Goal: Task Accomplishment & Management: Complete application form

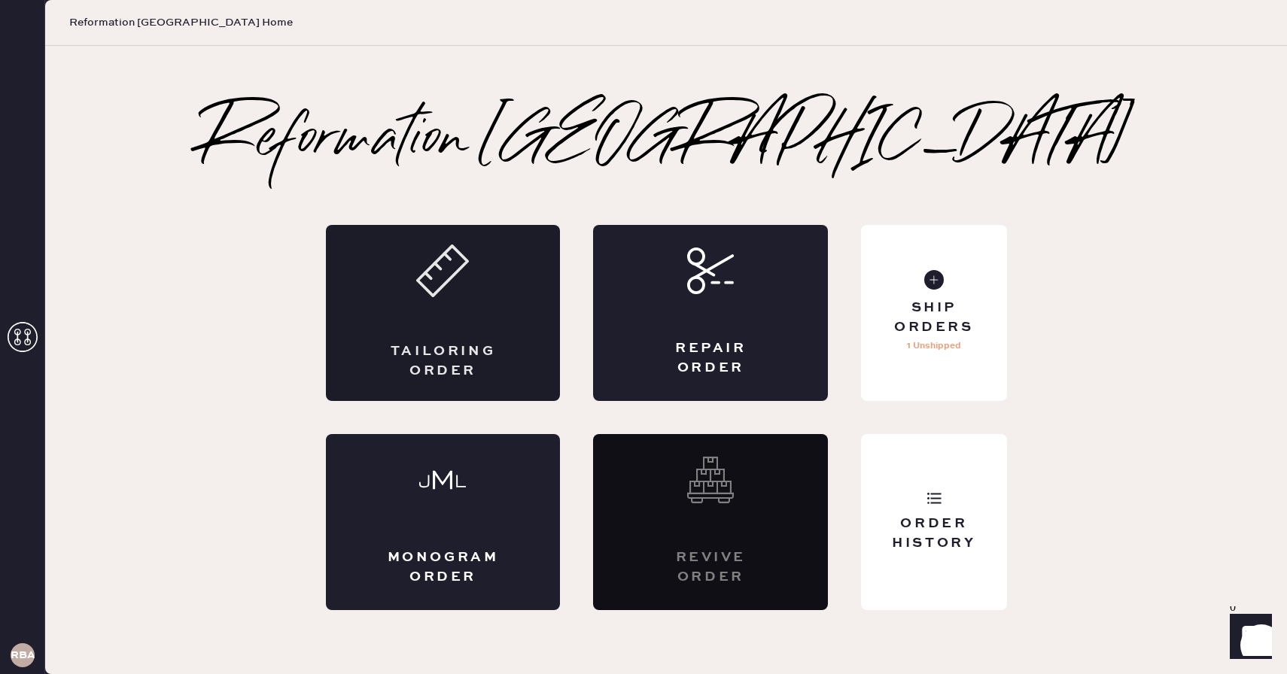
click at [499, 329] on div "Tailoring Order" at bounding box center [443, 313] width 235 height 176
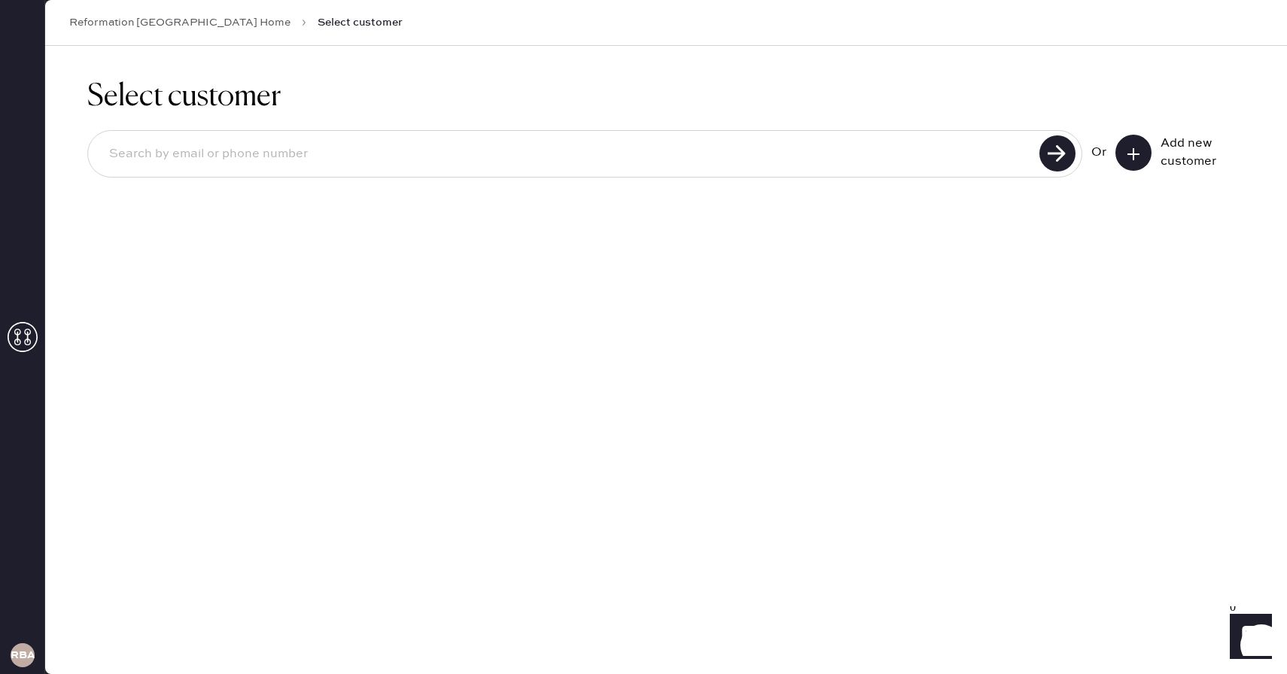
click at [446, 153] on input at bounding box center [566, 154] width 938 height 35
type input "janebene26@bellsouth.net"
drag, startPoint x: 293, startPoint y: 156, endPoint x: 66, endPoint y: 152, distance: 227.3
click at [66, 151] on div "Select customer janebene26@bellsouth.net Unable to find user, try again or add …" at bounding box center [666, 159] width 1242 height 227
click at [1131, 154] on use at bounding box center [1133, 154] width 12 height 12
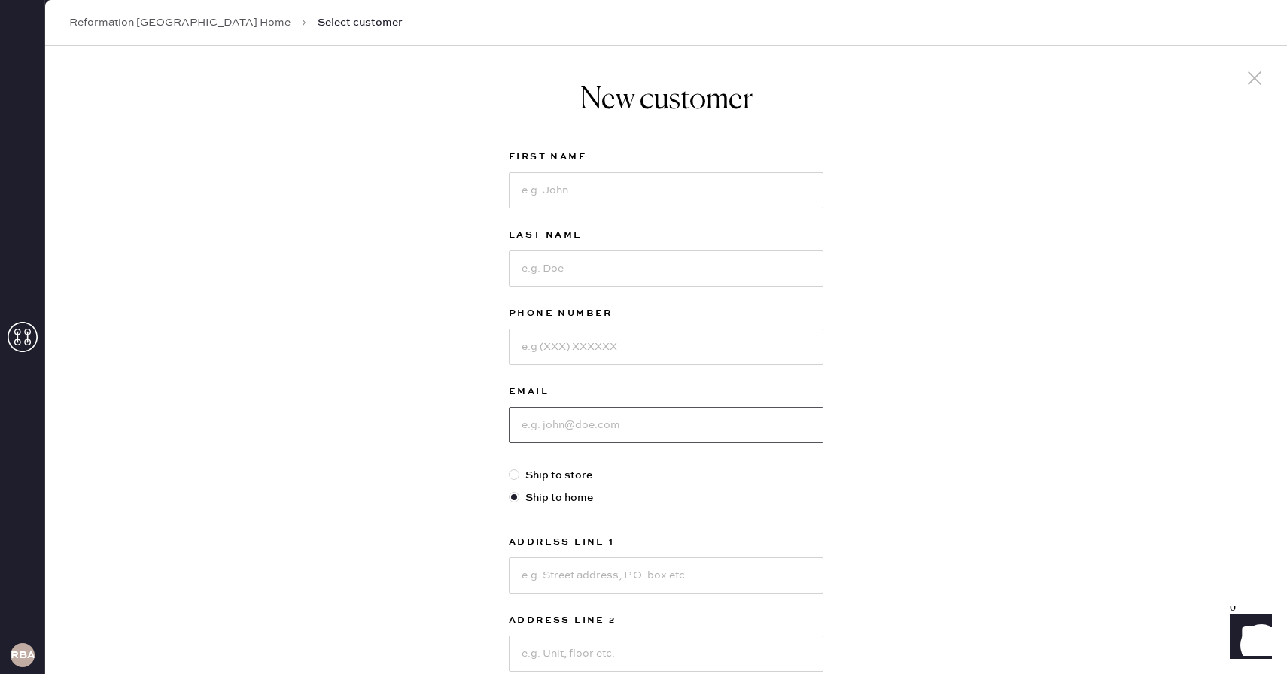
click at [549, 431] on input at bounding box center [666, 425] width 315 height 36
paste input "janebene26@bellsouth.net"
type input "janebene26@bellsouth.net"
click at [570, 189] on input at bounding box center [666, 190] width 315 height 36
type input "Jane"
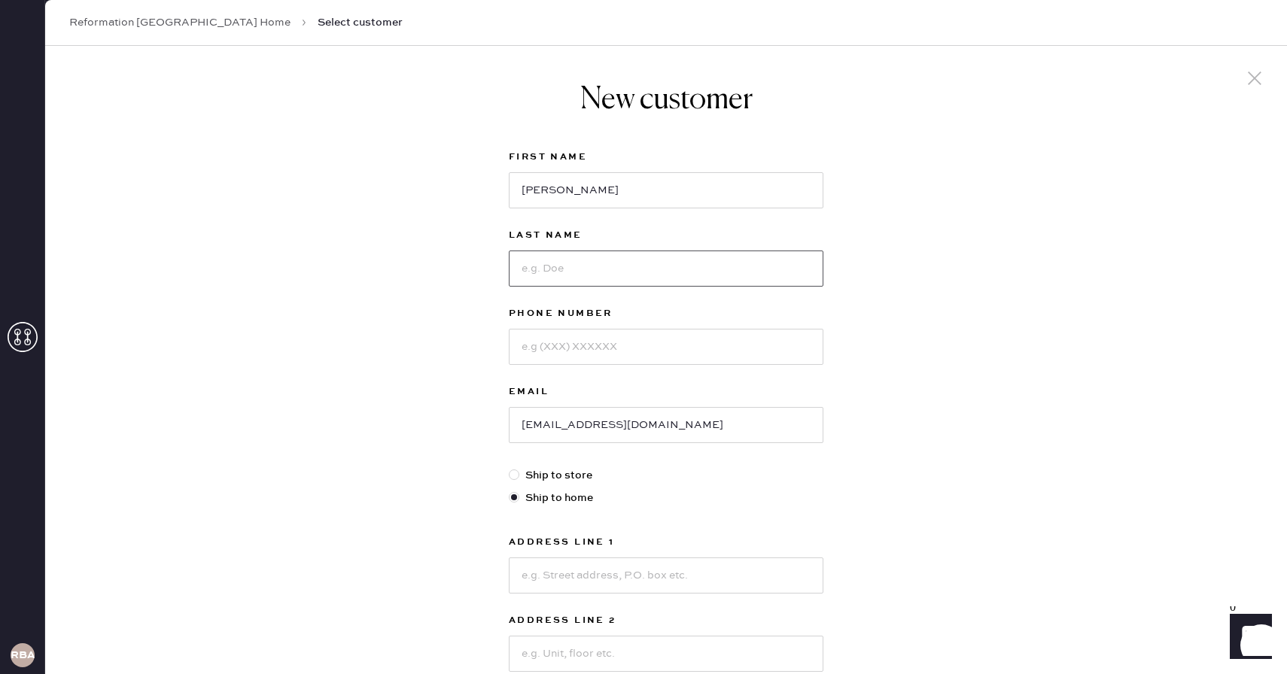
click at [558, 263] on input at bounding box center [666, 269] width 315 height 36
type input "Bene"
click at [556, 344] on input at bounding box center [666, 347] width 315 height 36
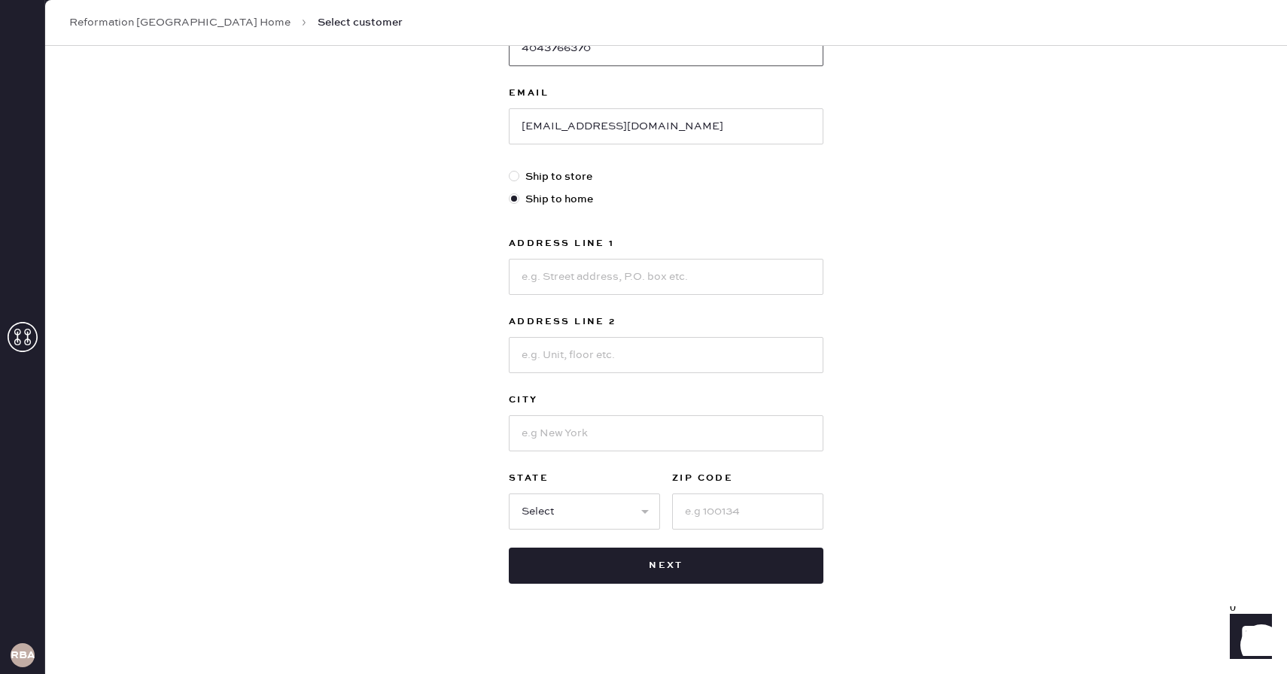
scroll to position [305, 0]
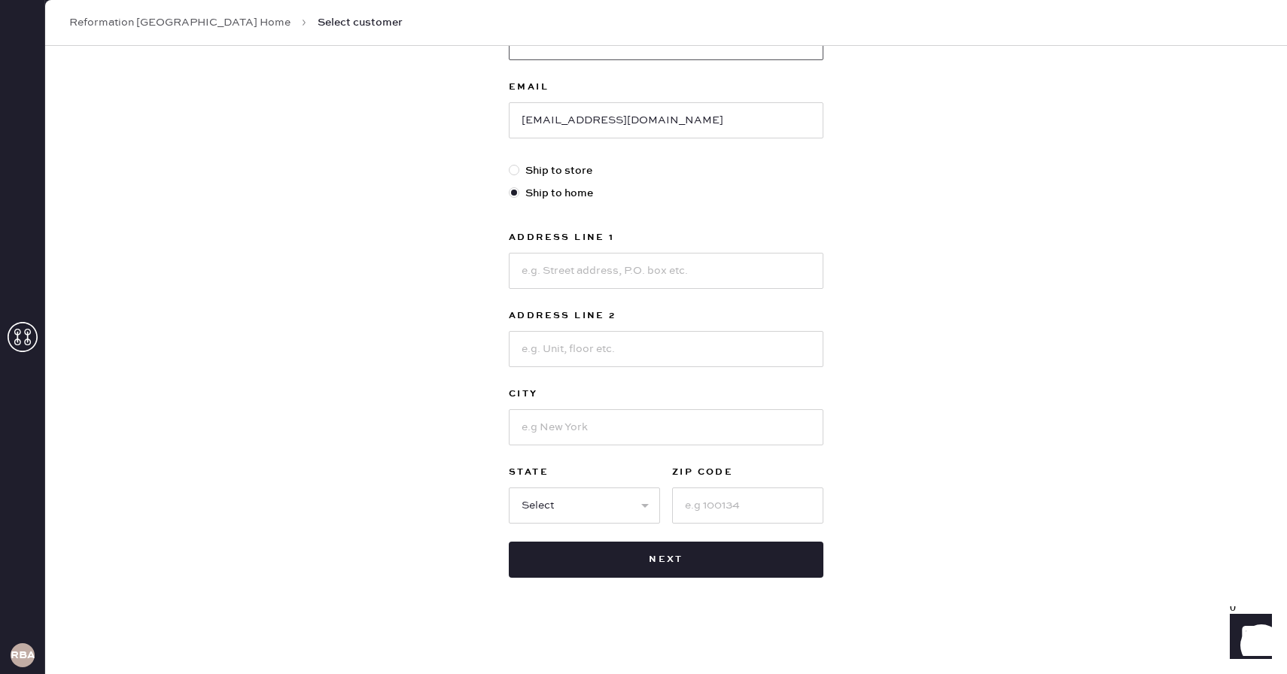
type input "4043766370"
click at [636, 275] on input at bounding box center [666, 271] width 315 height 36
type input "627 East 6th St"
click at [560, 424] on input at bounding box center [666, 427] width 315 height 36
type input "[GEOGRAPHIC_DATA]"
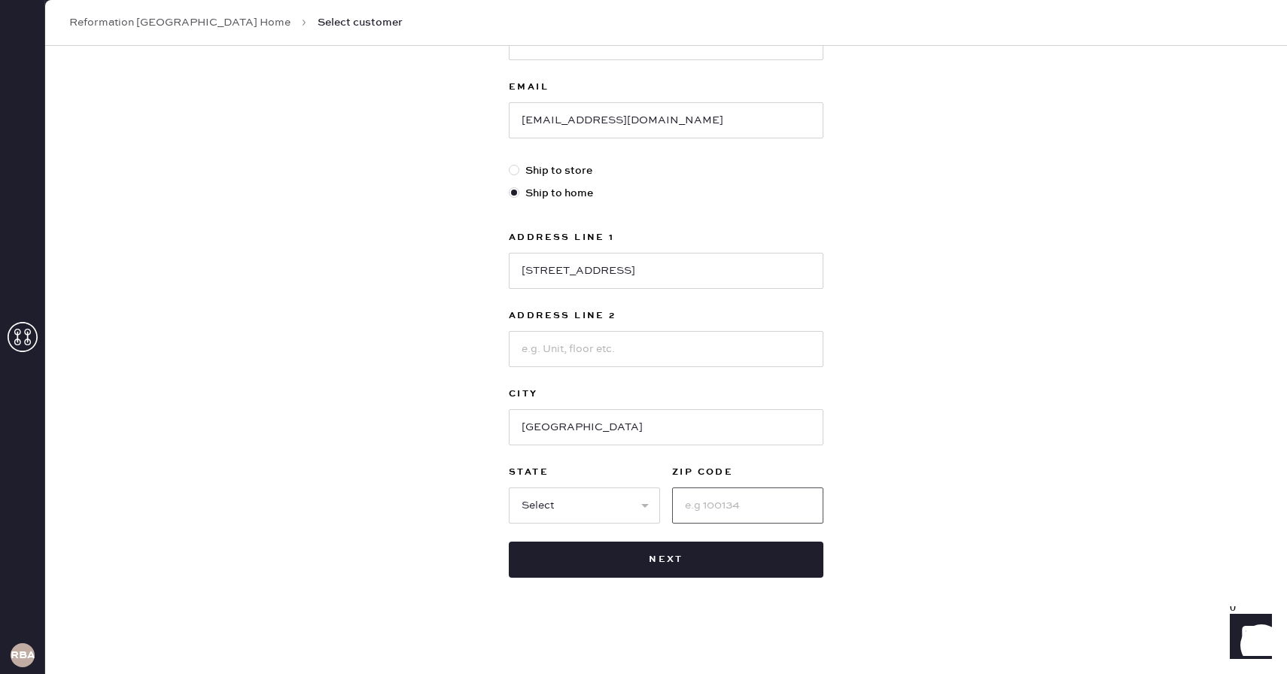
click at [771, 507] on input at bounding box center [747, 506] width 151 height 36
type input "02127"
click at [622, 509] on select "Select AK AL AR AZ CA CO CT [GEOGRAPHIC_DATA] DE FL [GEOGRAPHIC_DATA] HI [GEOGR…" at bounding box center [584, 506] width 151 height 36
select select "MA"
click at [509, 488] on select "Select AK AL AR AZ CA CO CT [GEOGRAPHIC_DATA] DE FL [GEOGRAPHIC_DATA] HI [GEOGR…" at bounding box center [584, 506] width 151 height 36
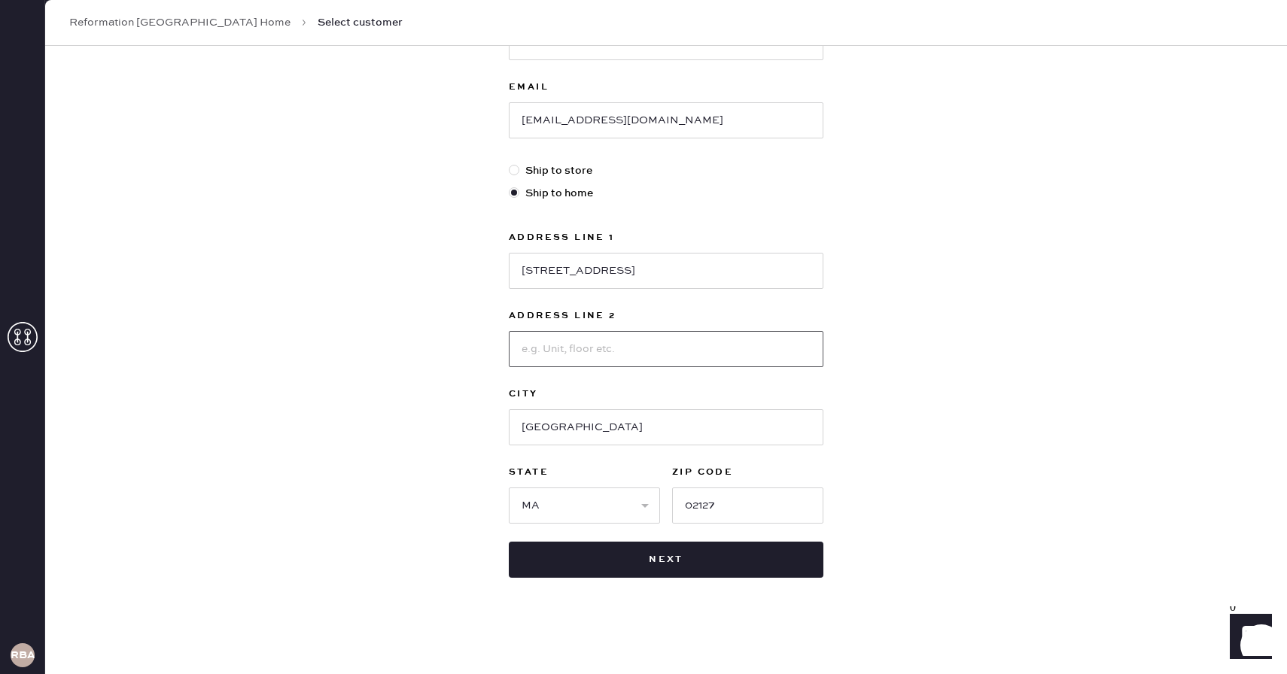
click at [553, 337] on input at bounding box center [666, 349] width 315 height 36
type input "Unit 2"
click at [887, 485] on div "New customer First Name Jane Last Name Bene Phone Number 4043766370 Email janeb…" at bounding box center [666, 207] width 1242 height 933
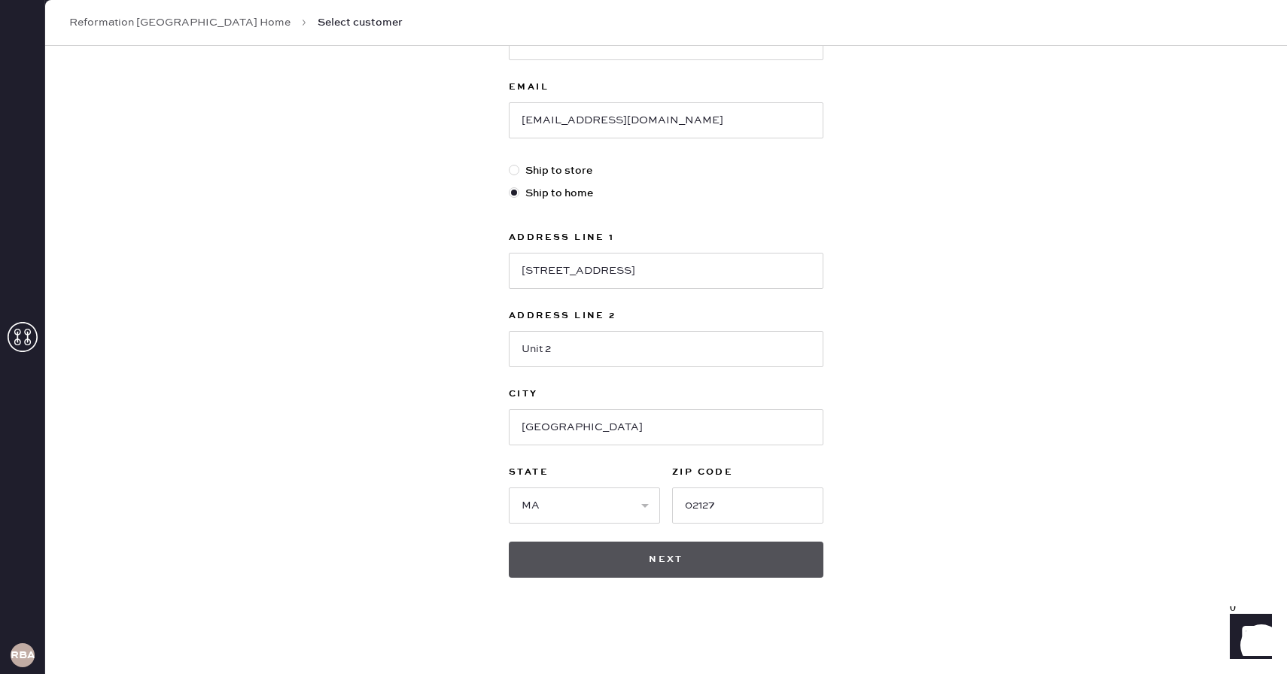
click at [721, 567] on button "Next" at bounding box center [666, 560] width 315 height 36
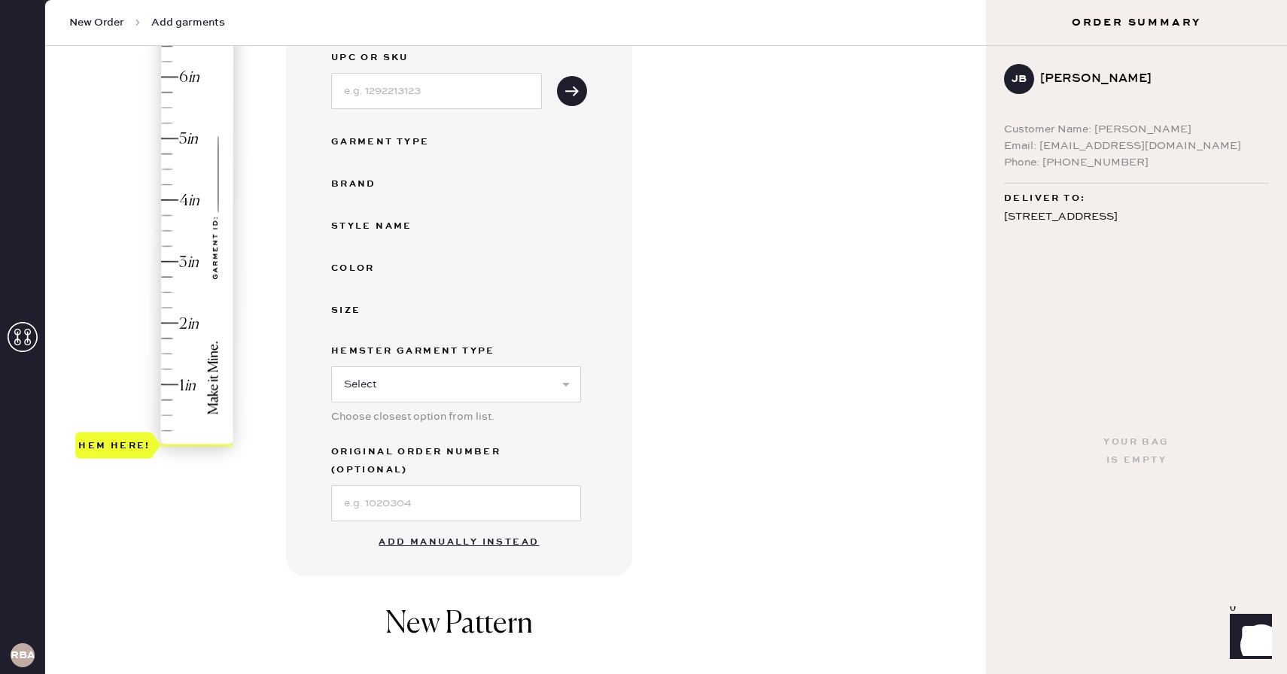
scroll to position [221, 0]
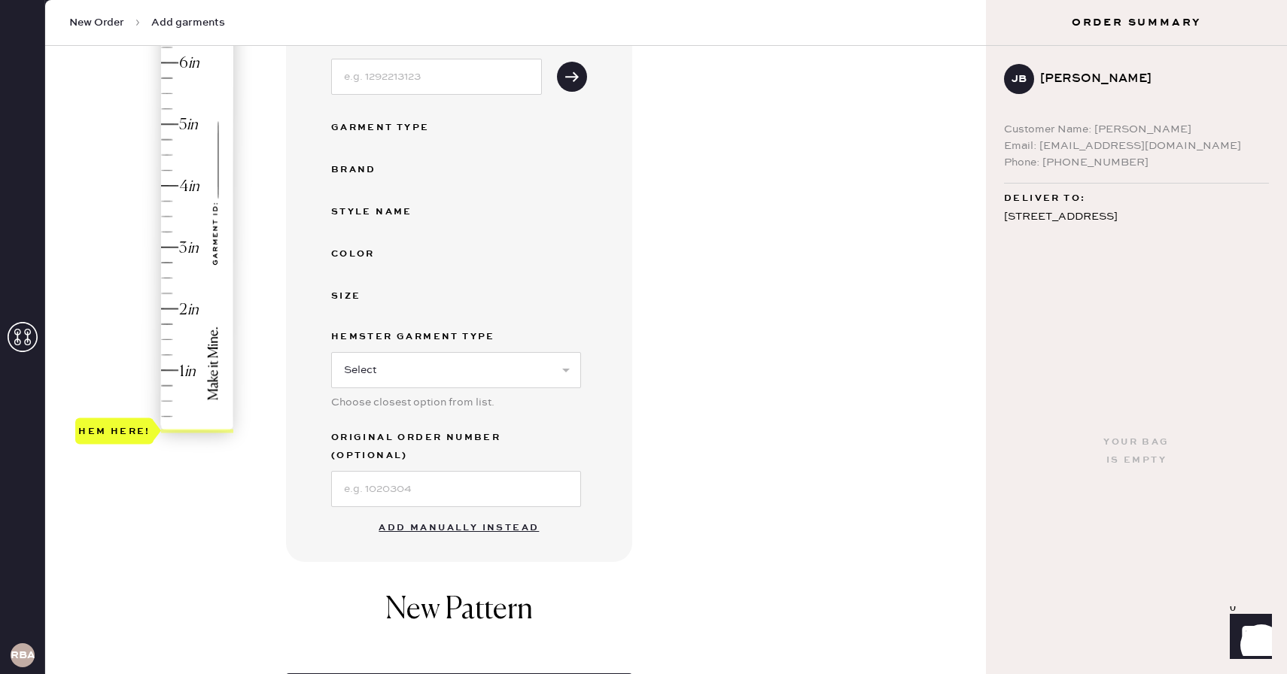
click at [522, 513] on button "Add manually instead" at bounding box center [458, 528] width 178 height 30
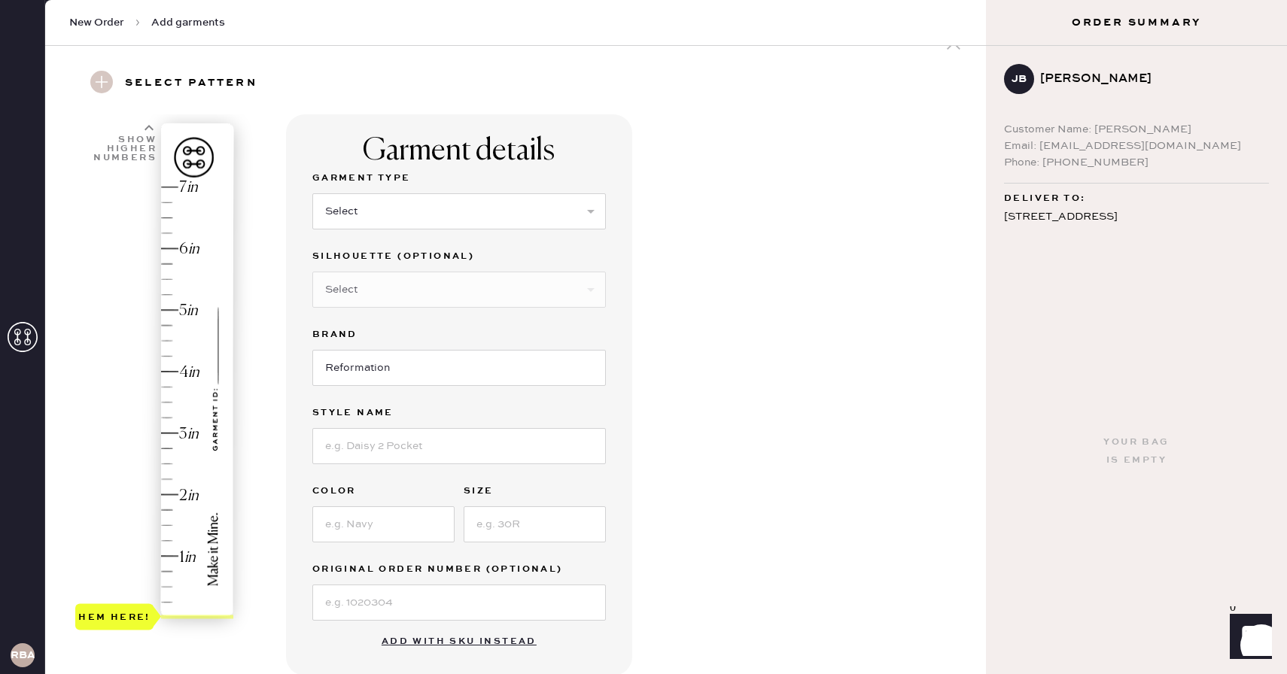
scroll to position [14, 0]
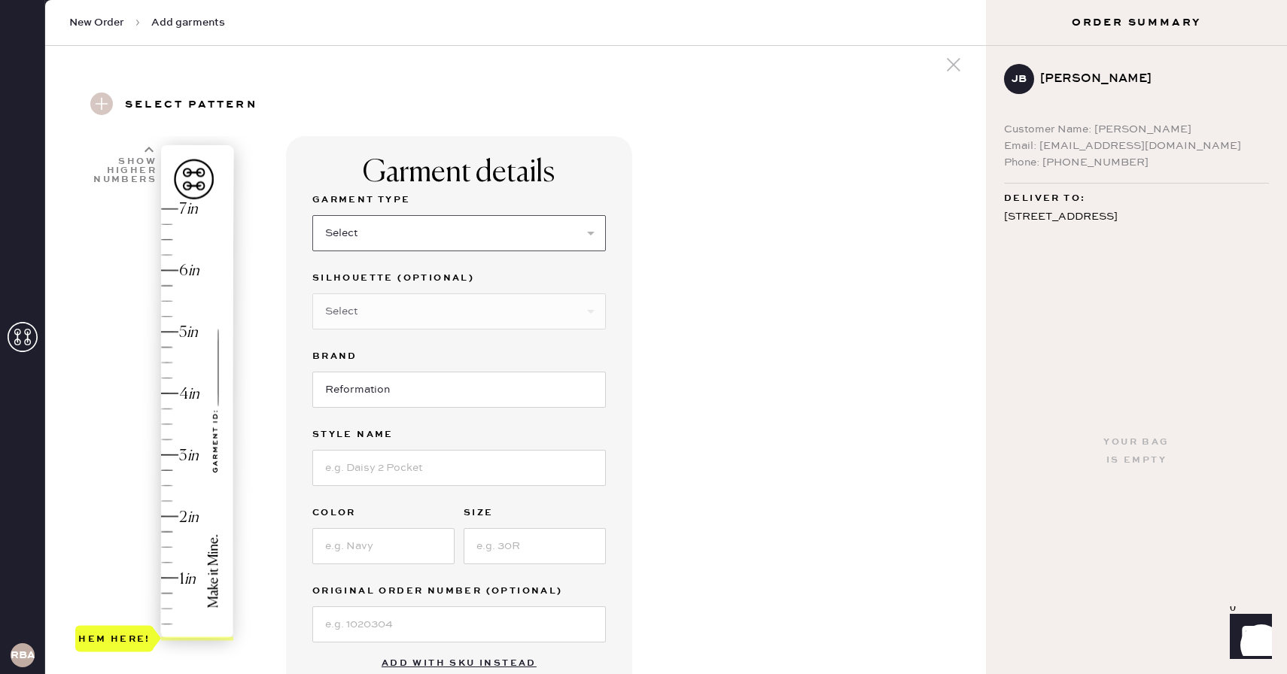
click at [392, 237] on select "Select Basic Skirt Jeans Leggings Pants Shorts Basic Sleeved Dress Basic Sleeve…" at bounding box center [458, 233] width 293 height 36
select select "2"
click at [312, 215] on select "Select Basic Skirt Jeans Leggings Pants Shorts Basic Sleeved Dress Basic Sleeve…" at bounding box center [458, 233] width 293 height 36
click at [380, 312] on select "Select Shorts Cropped Flare Boot Cut Straight Skinny Other" at bounding box center [458, 311] width 293 height 36
select select "5"
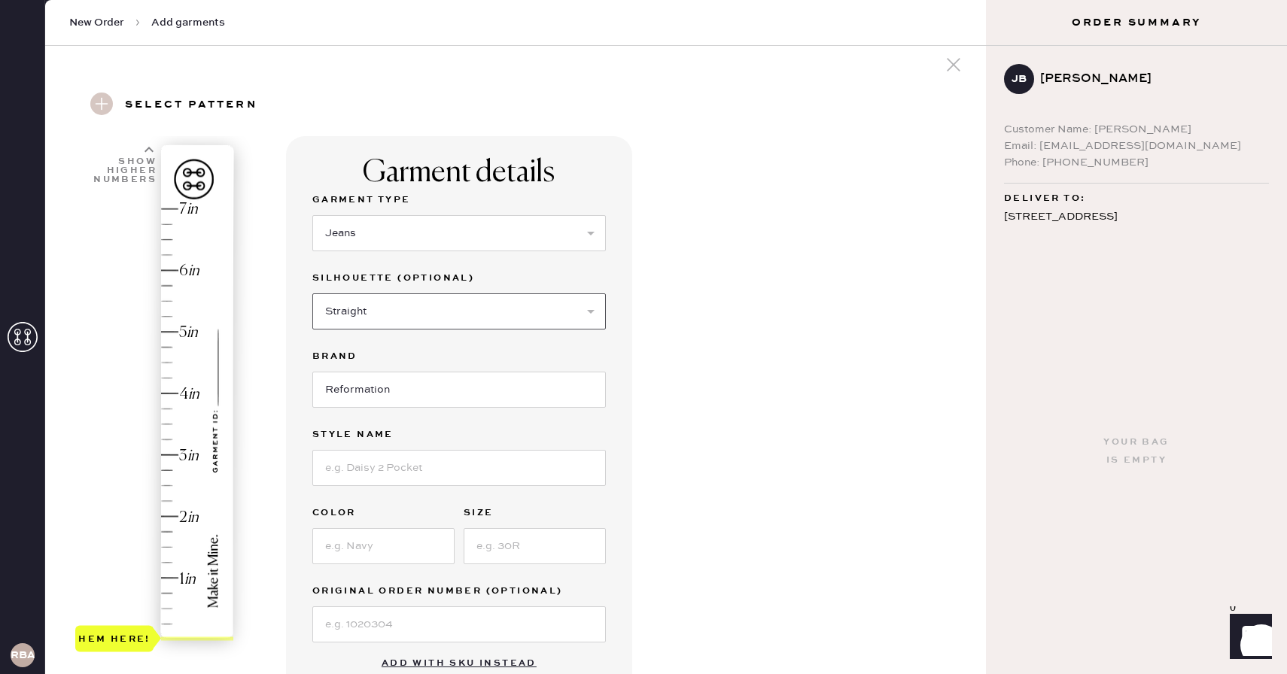
click at [312, 293] on select "Select Shorts Cropped Flare Boot Cut Straight Skinny Other" at bounding box center [458, 311] width 293 height 36
click at [376, 476] on input at bounding box center [458, 468] width 293 height 36
type input "Cary Low Rise Slouchy Wide Leg"
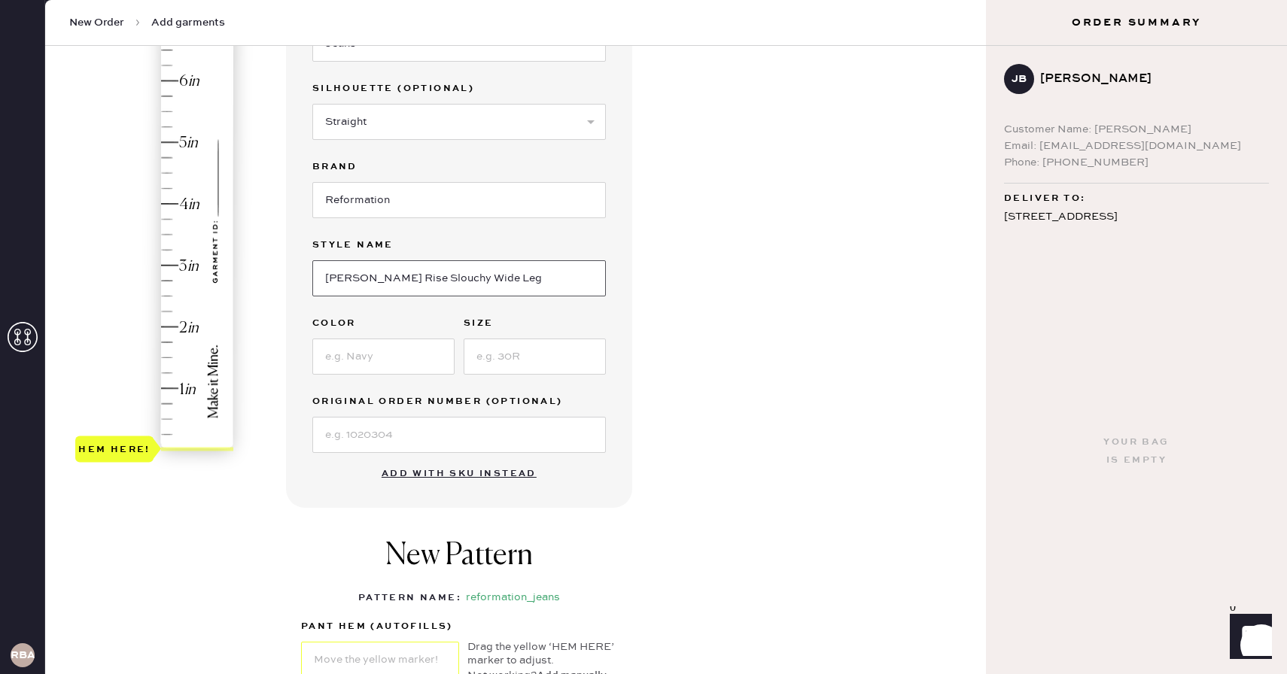
scroll to position [220, 0]
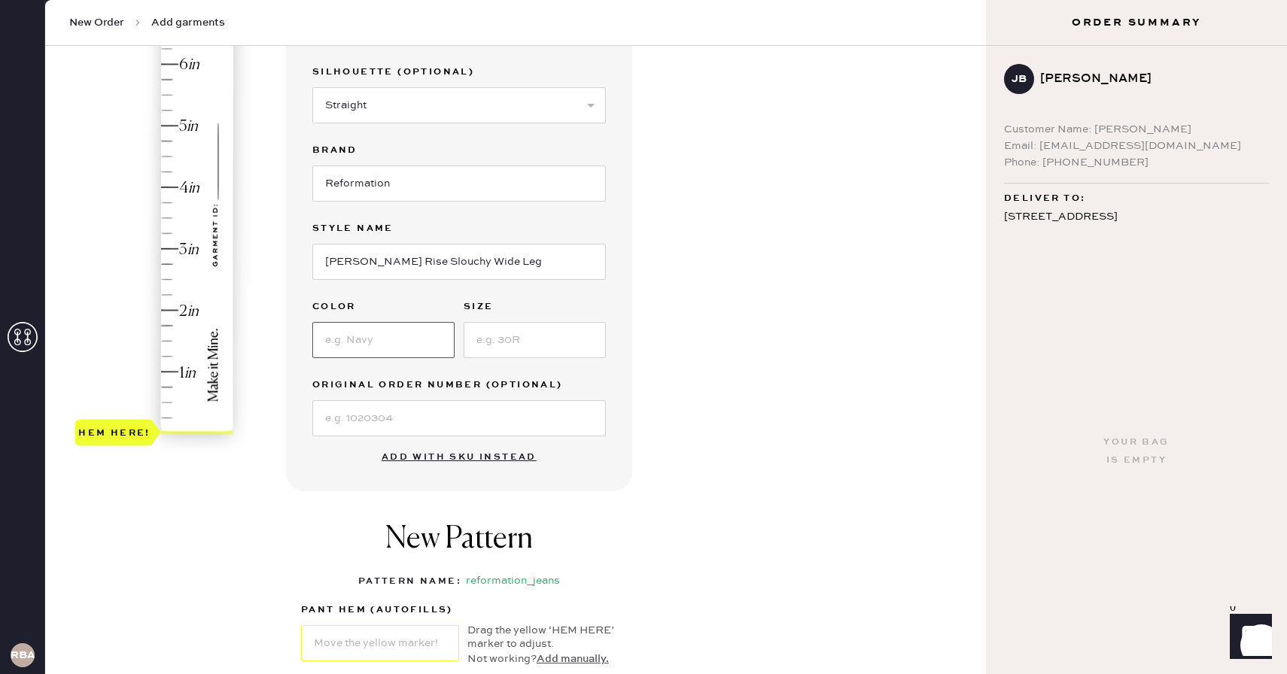
click at [377, 338] on input at bounding box center [383, 340] width 142 height 36
type input "Ondine"
click at [536, 341] on input at bounding box center [535, 340] width 142 height 36
type input "25"
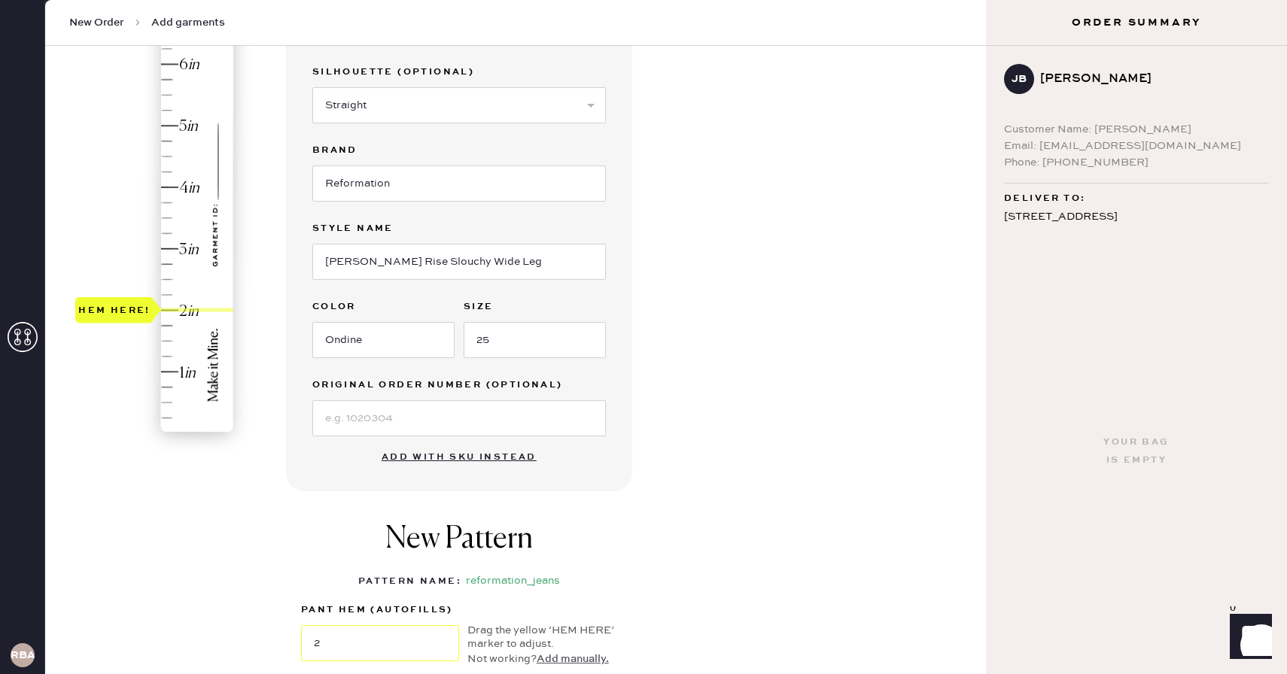
type input "1.75"
drag, startPoint x: 94, startPoint y: 439, endPoint x: 99, endPoint y: 335, distance: 104.7
click at [99, 335] on div "Hem here!" at bounding box center [114, 325] width 78 height 26
click at [138, 469] on div "1 in 2 in 3 in 4 in 5 in 6 in 7 in Show higher numbers Show lower numbers Hem h…" at bounding box center [135, 357] width 120 height 855
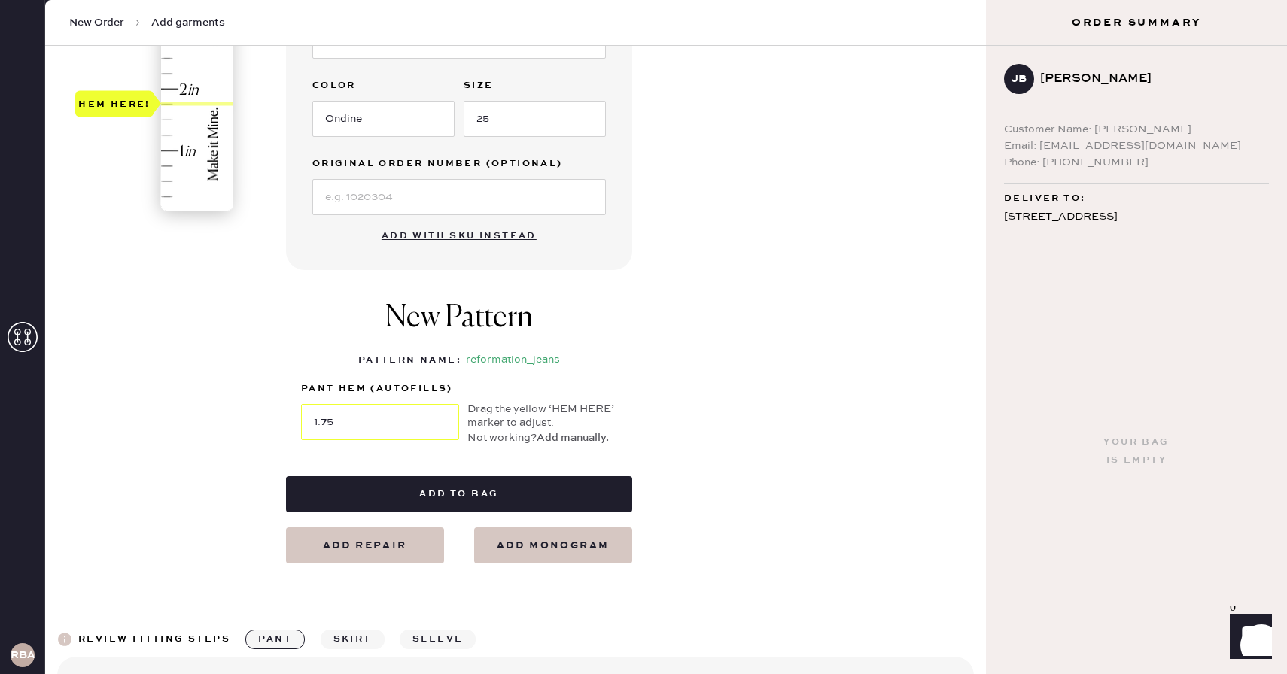
scroll to position [442, 0]
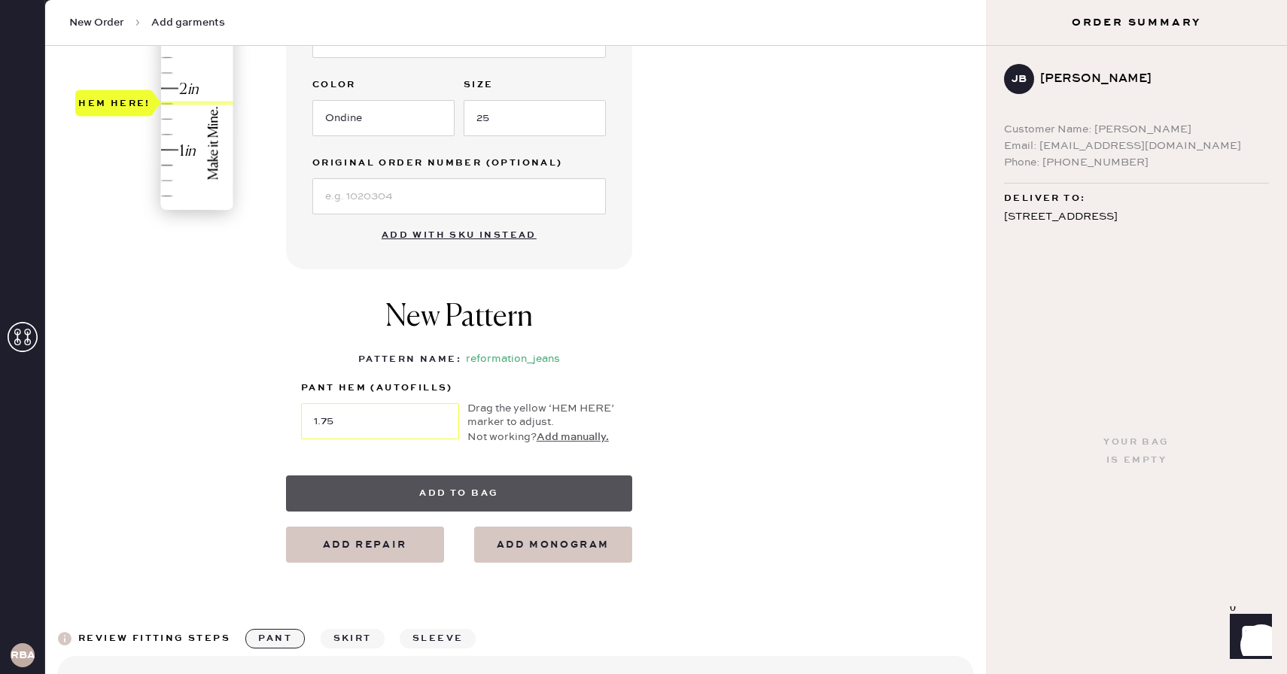
click at [459, 493] on button "Add to bag" at bounding box center [459, 494] width 346 height 36
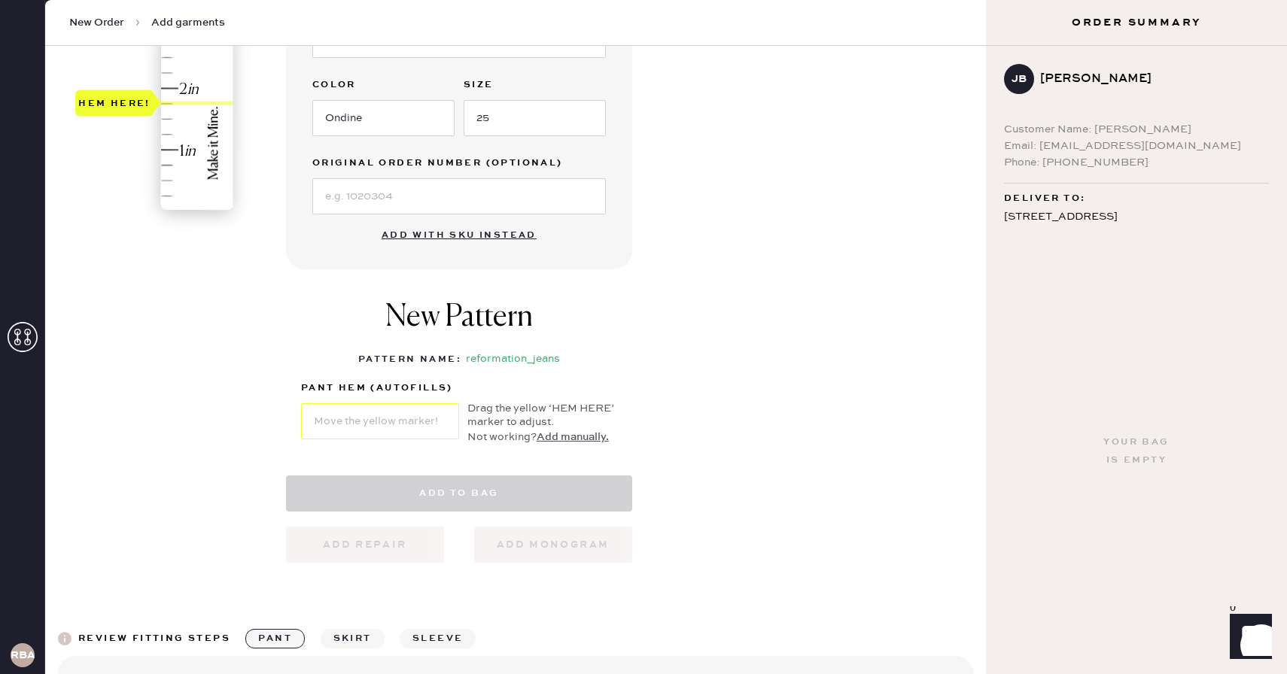
select select "2"
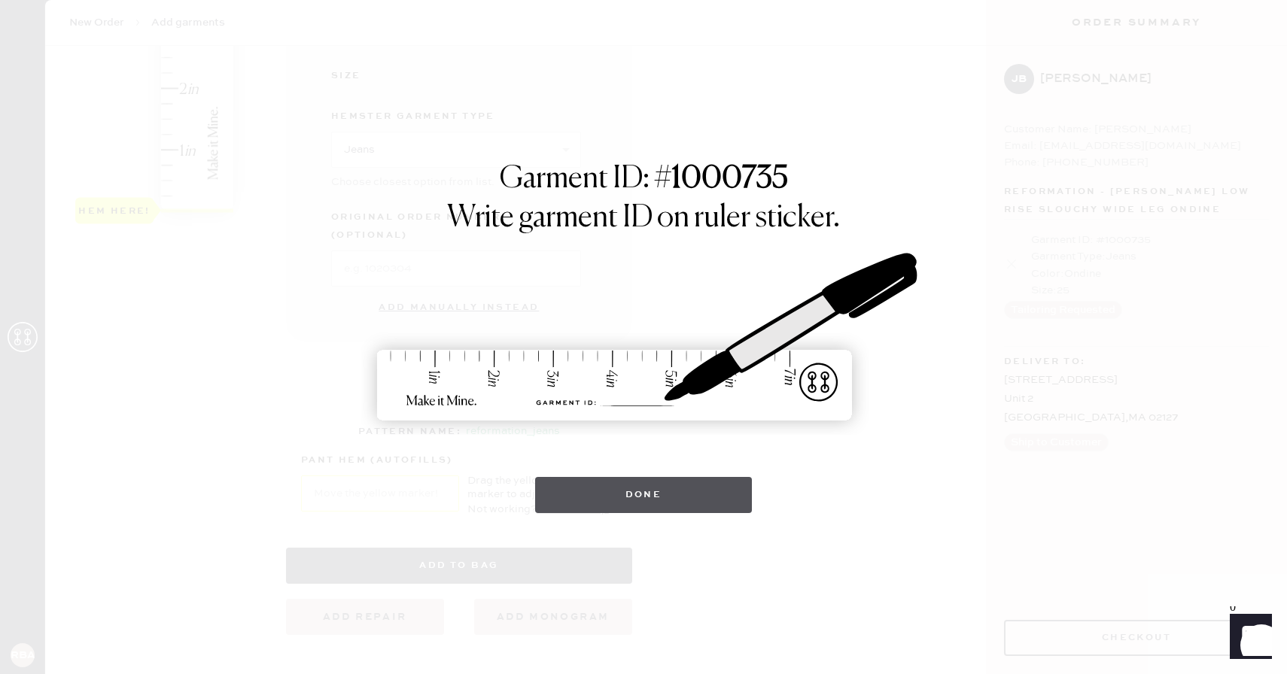
click at [694, 491] on button "Done" at bounding box center [643, 495] width 217 height 36
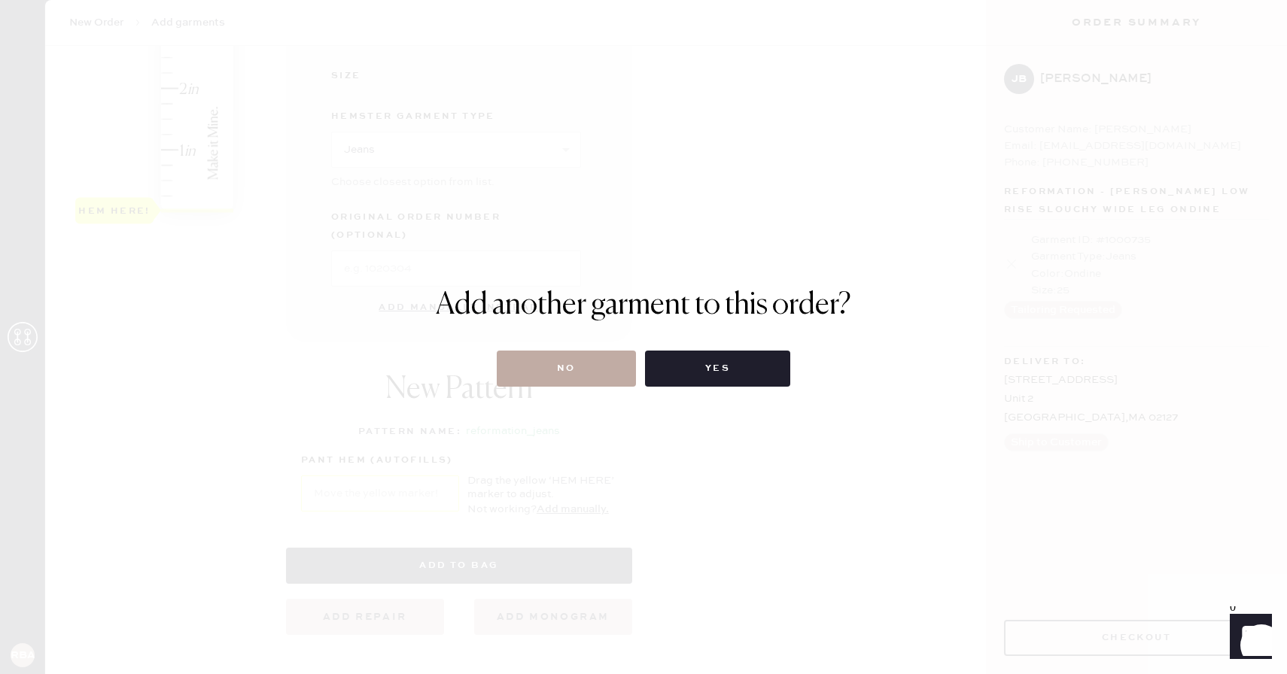
click at [596, 361] on button "No" at bounding box center [566, 369] width 139 height 36
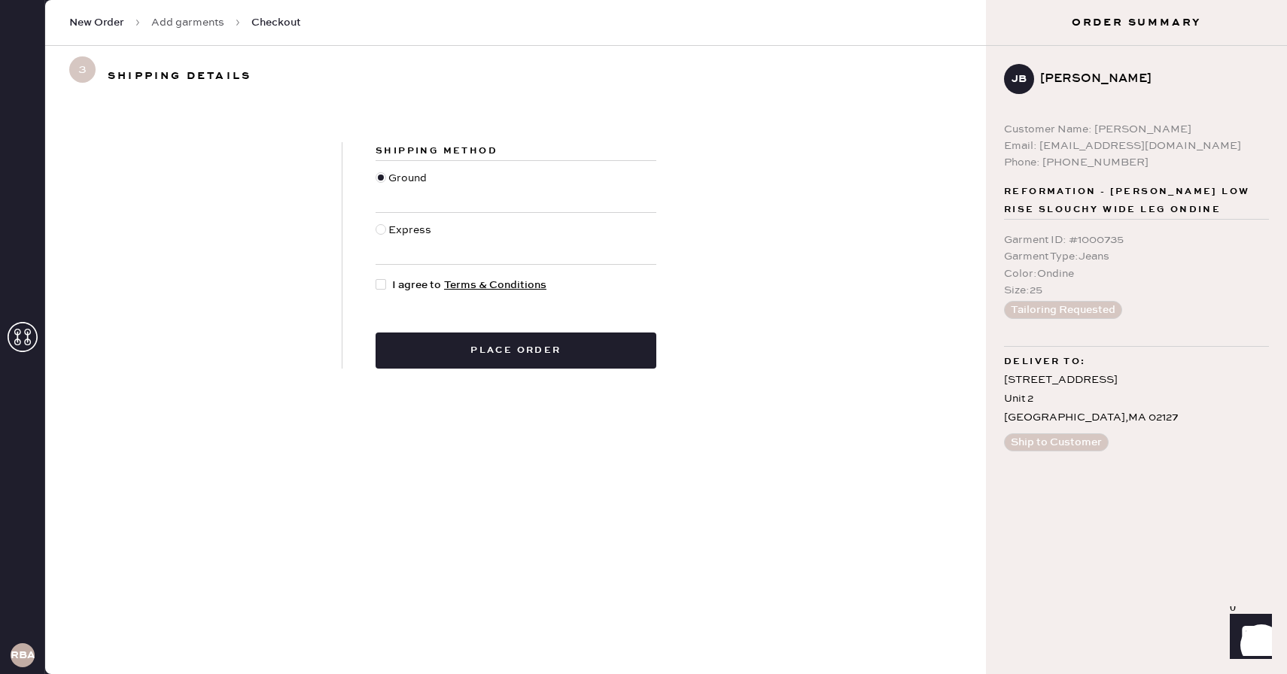
click at [379, 291] on div at bounding box center [384, 285] width 17 height 17
click at [376, 278] on input "I agree to Terms & Conditions" at bounding box center [376, 277] width 1 height 1
checkbox input "true"
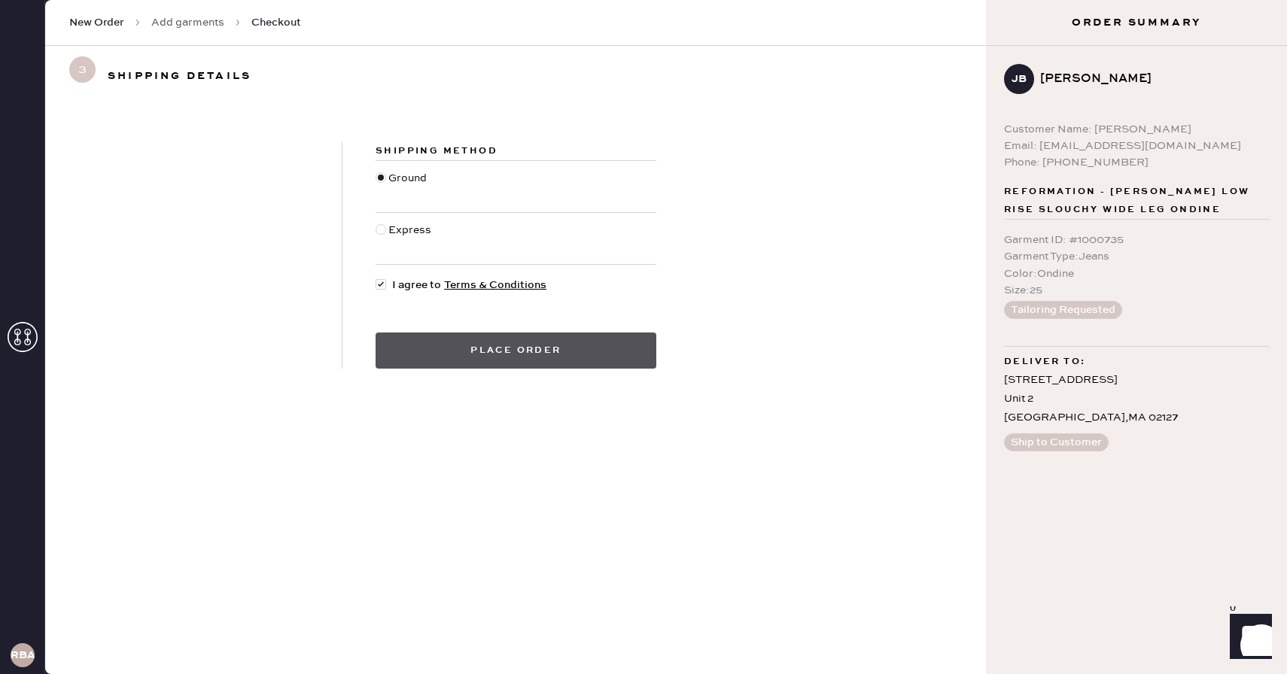
click at [569, 350] on button "Place order" at bounding box center [516, 351] width 281 height 36
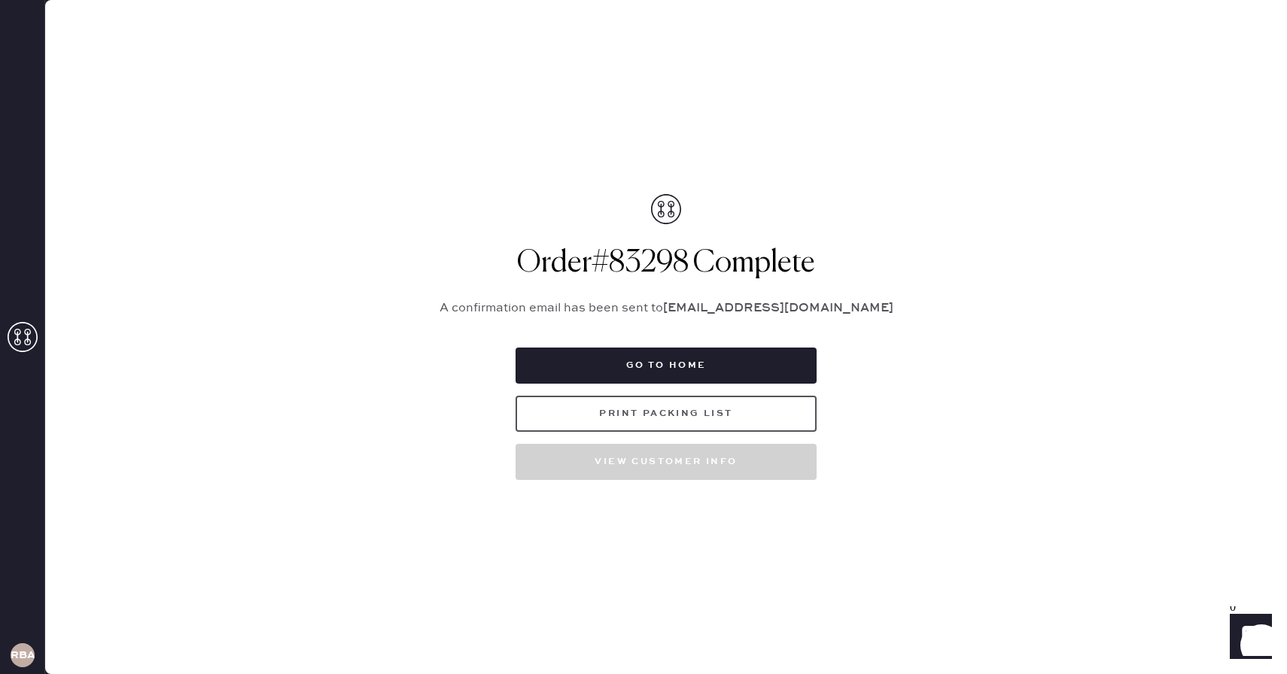
click at [729, 415] on button "Print Packing List" at bounding box center [665, 414] width 301 height 36
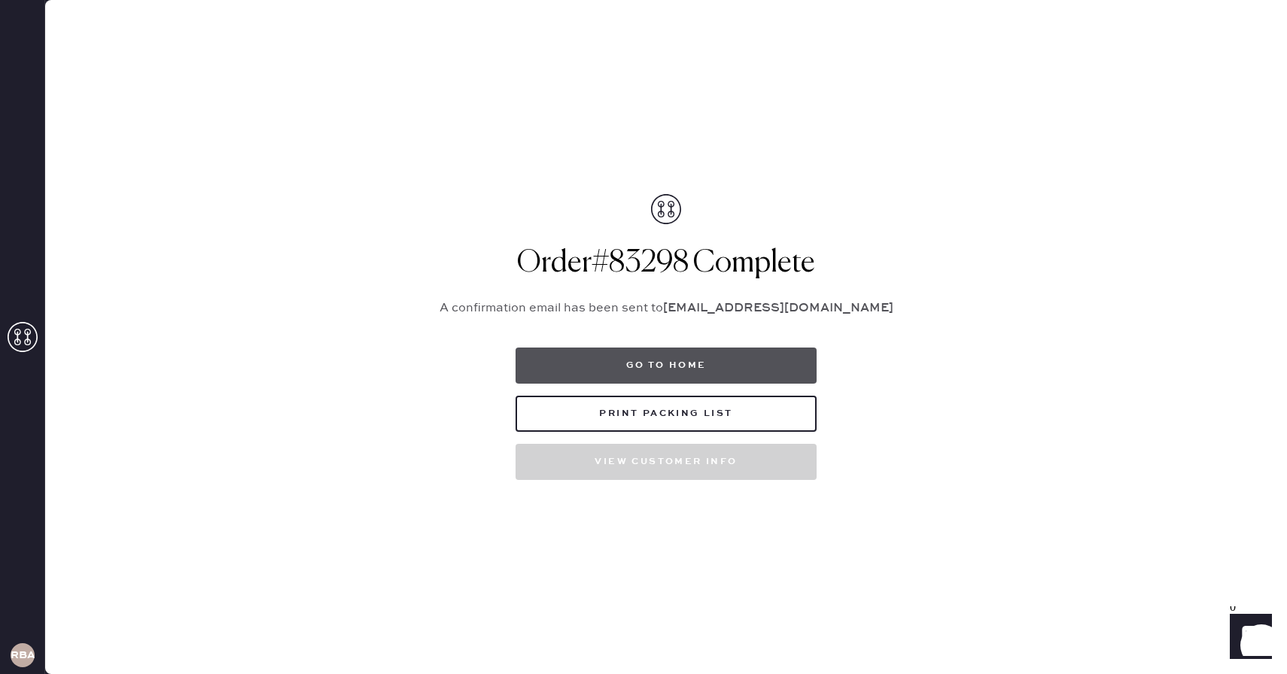
click at [719, 373] on button "Go to home" at bounding box center [665, 366] width 301 height 36
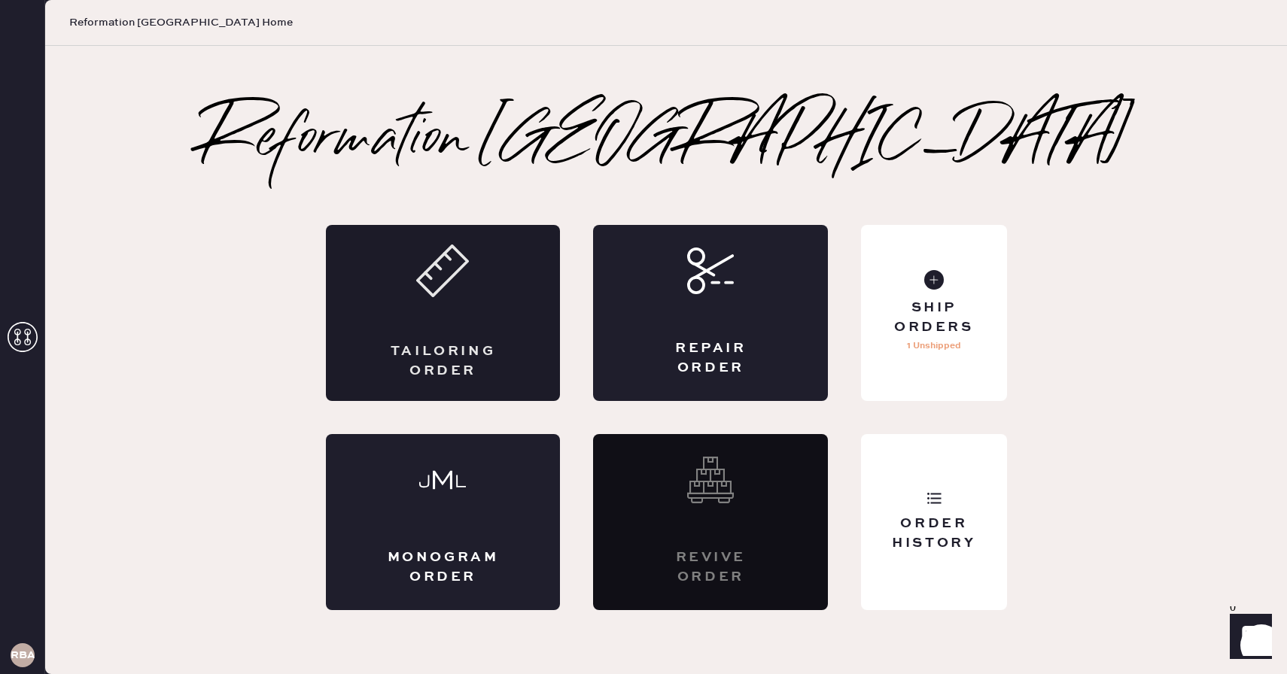
click at [389, 301] on div "Tailoring Order" at bounding box center [443, 313] width 235 height 176
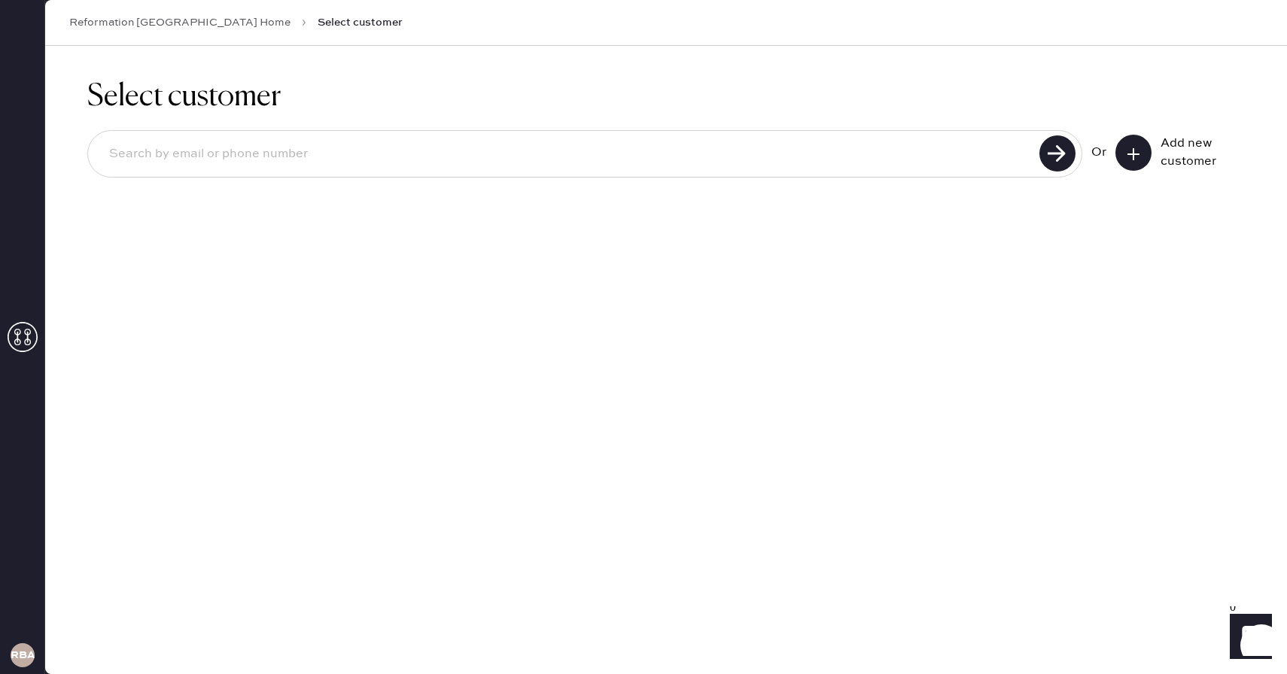
click at [1139, 151] on icon at bounding box center [1133, 154] width 15 height 15
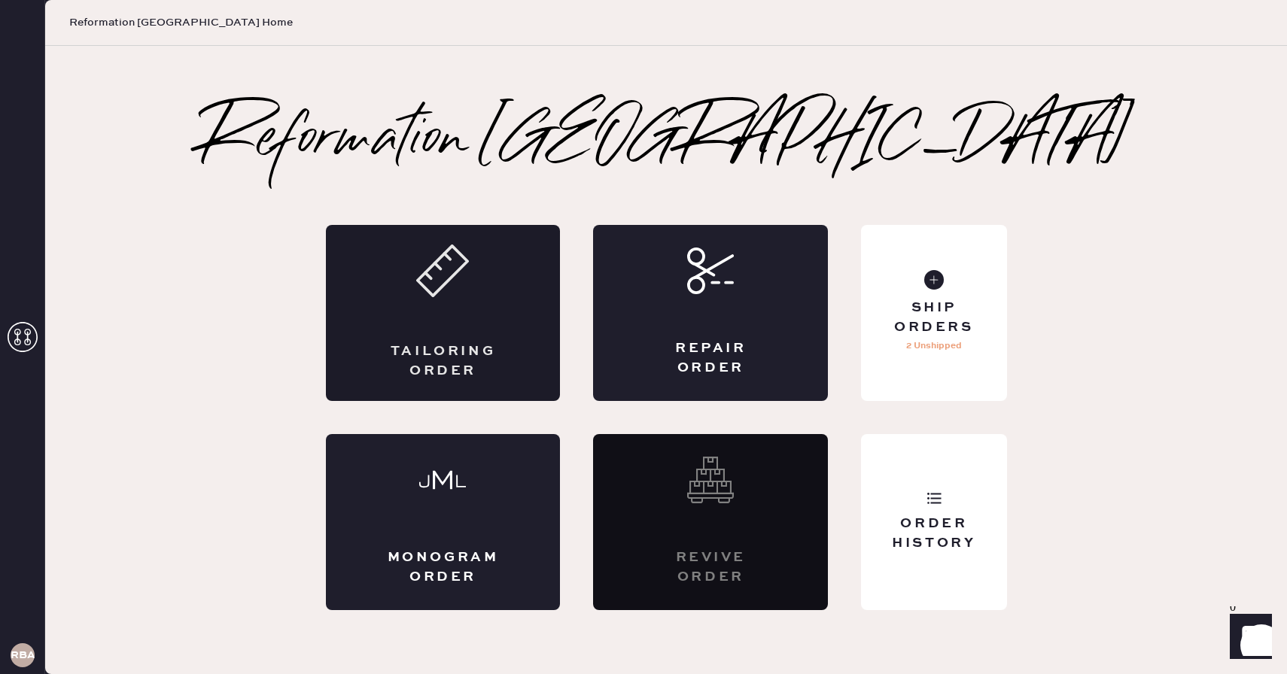
click at [442, 339] on div "Tailoring Order" at bounding box center [443, 313] width 235 height 176
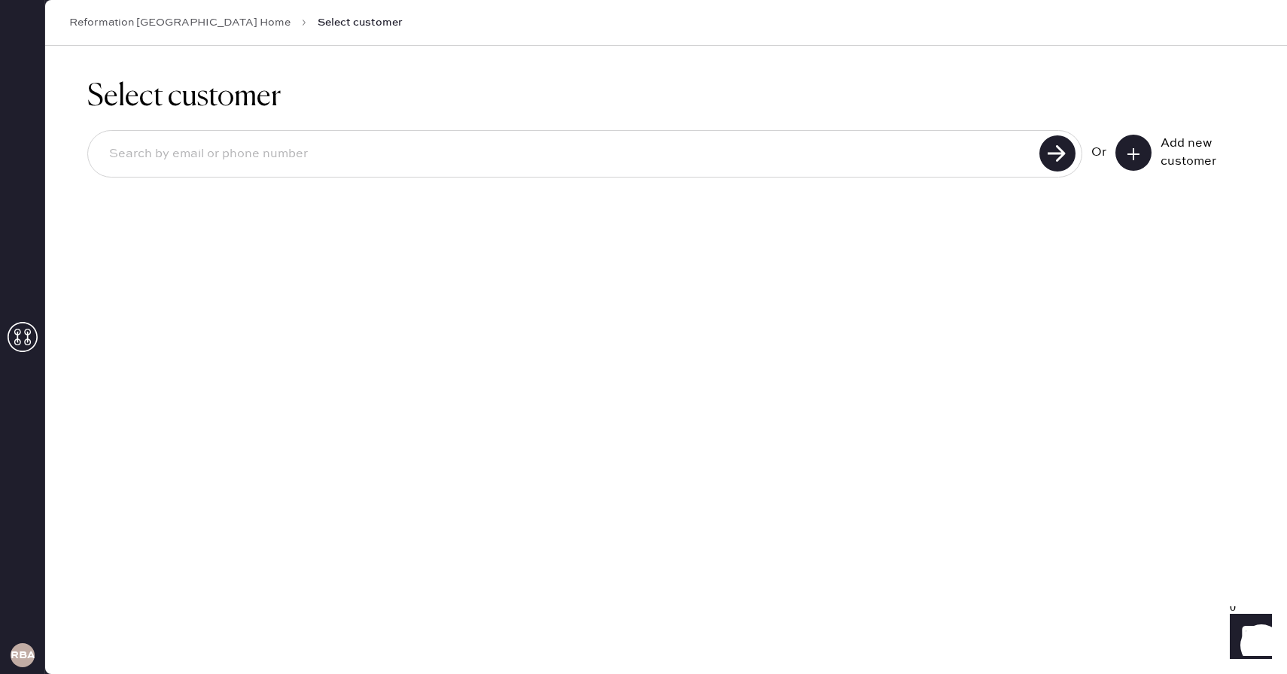
click at [556, 157] on input at bounding box center [566, 154] width 938 height 35
type input "[EMAIL_ADDRESS][DOMAIN_NAME]"
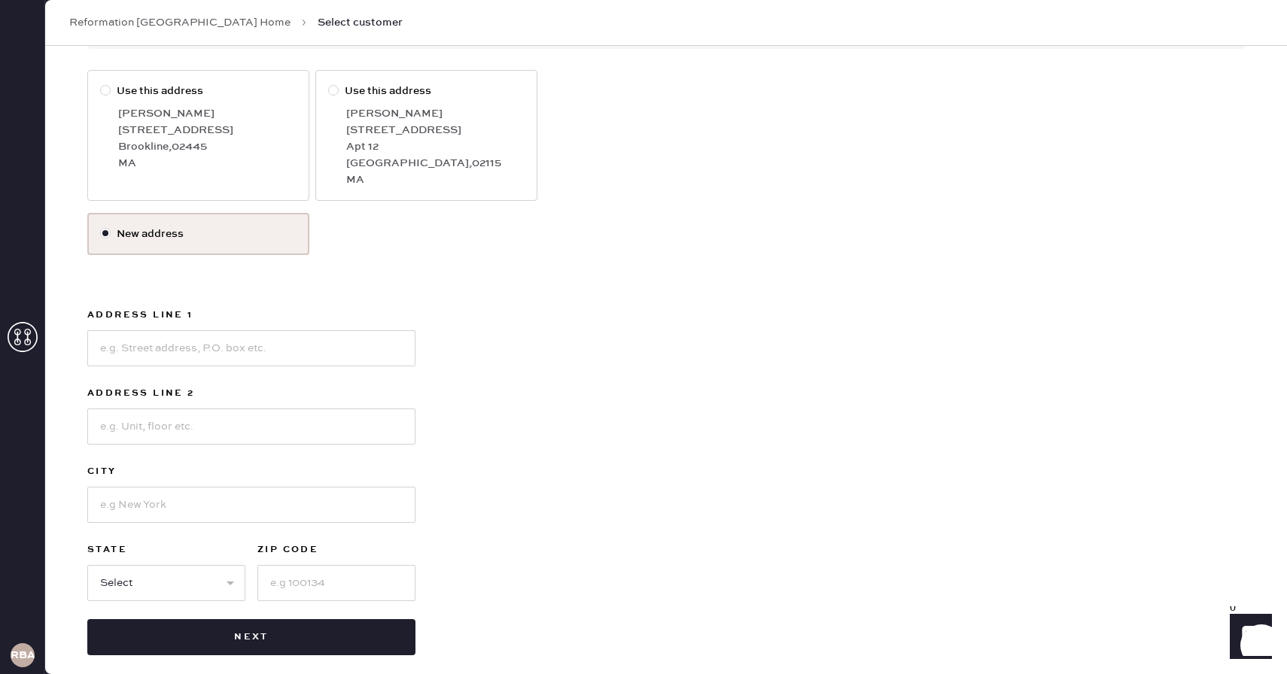
scroll to position [226, 0]
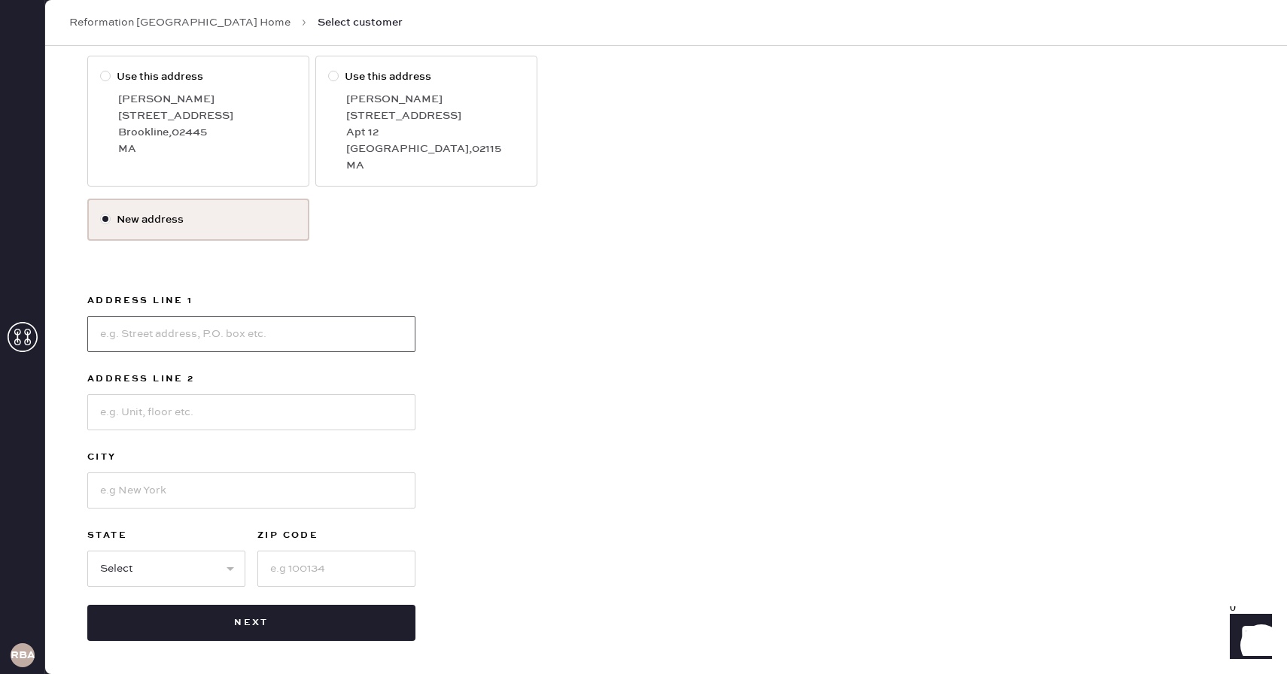
click at [298, 331] on input at bounding box center [251, 334] width 328 height 36
click at [1002, 395] on div "Use this address [PERSON_NAME] [STREET_ADDRESS] Use this address [PERSON_NAME] …" at bounding box center [665, 348] width 1157 height 585
click at [184, 340] on input at bounding box center [251, 334] width 328 height 36
type input "3 [GEOGRAPHIC_DATA]"
click at [113, 419] on input at bounding box center [251, 412] width 328 height 36
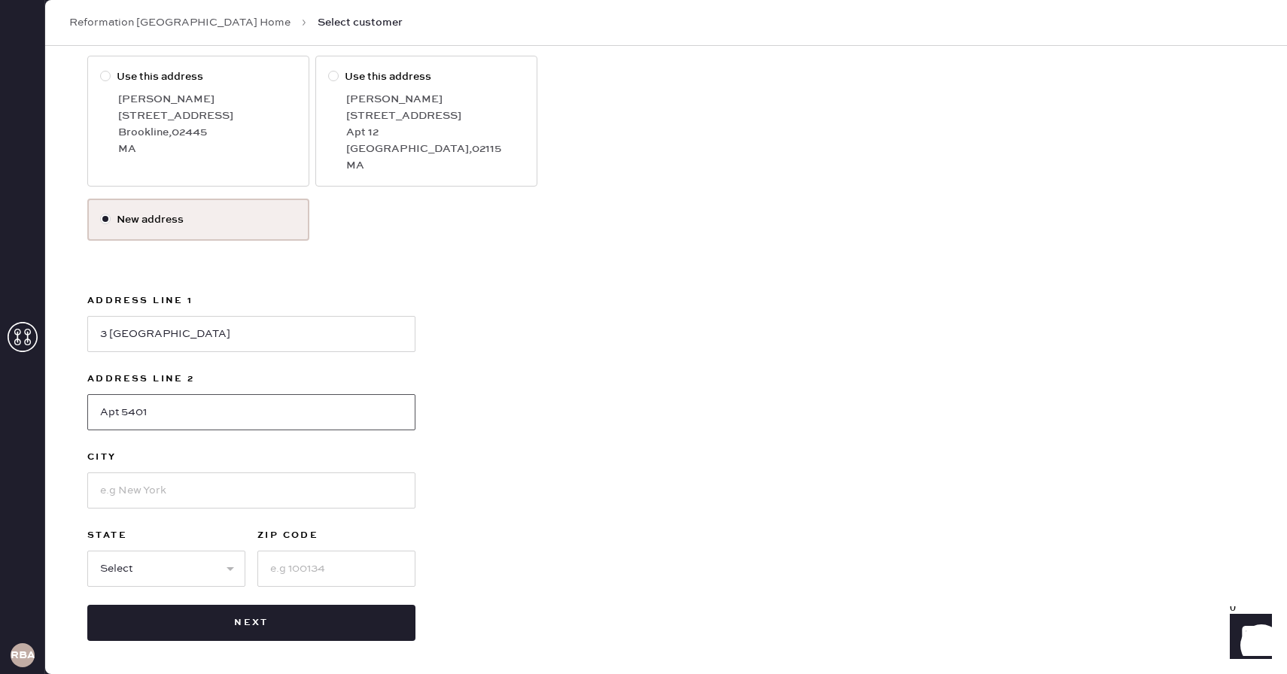
type input "Apt 5401"
click at [127, 498] on input at bounding box center [251, 491] width 328 height 36
type input "[GEOGRAPHIC_DATA]"
click at [125, 575] on select "Select AK AL AR AZ CA CO CT [GEOGRAPHIC_DATA] DE FL [GEOGRAPHIC_DATA] HI [GEOGR…" at bounding box center [166, 569] width 158 height 36
select select "[GEOGRAPHIC_DATA]"
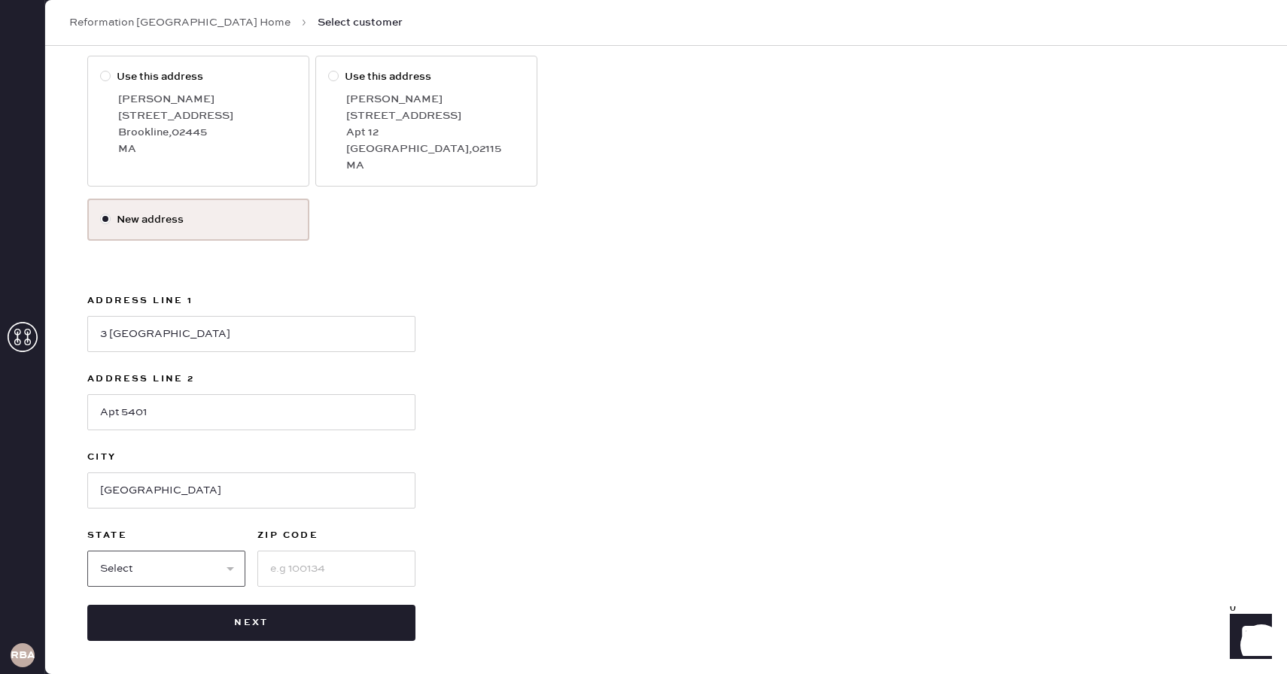
click at [87, 551] on select "Select AK AL AR AZ CA CO CT [GEOGRAPHIC_DATA] DE FL [GEOGRAPHIC_DATA] HI [GEOGR…" at bounding box center [166, 569] width 158 height 36
click at [303, 570] on input at bounding box center [336, 569] width 158 height 36
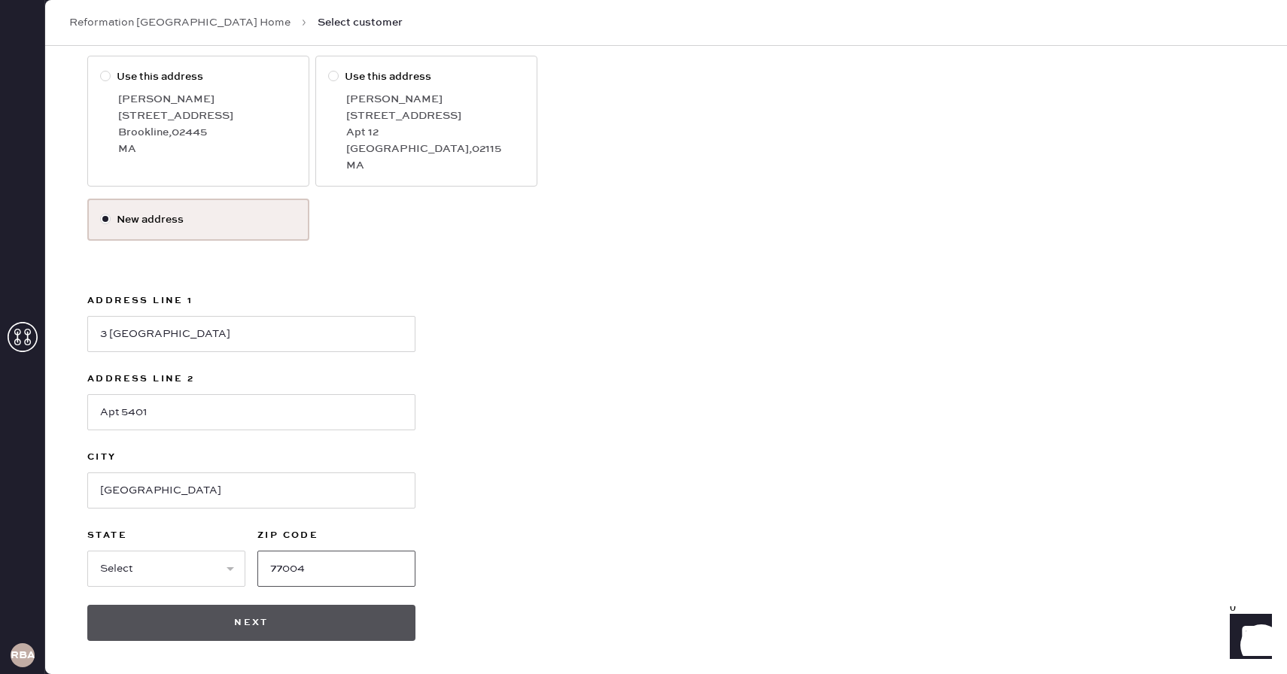
type input "77004"
click at [285, 636] on button "Next" at bounding box center [251, 623] width 328 height 36
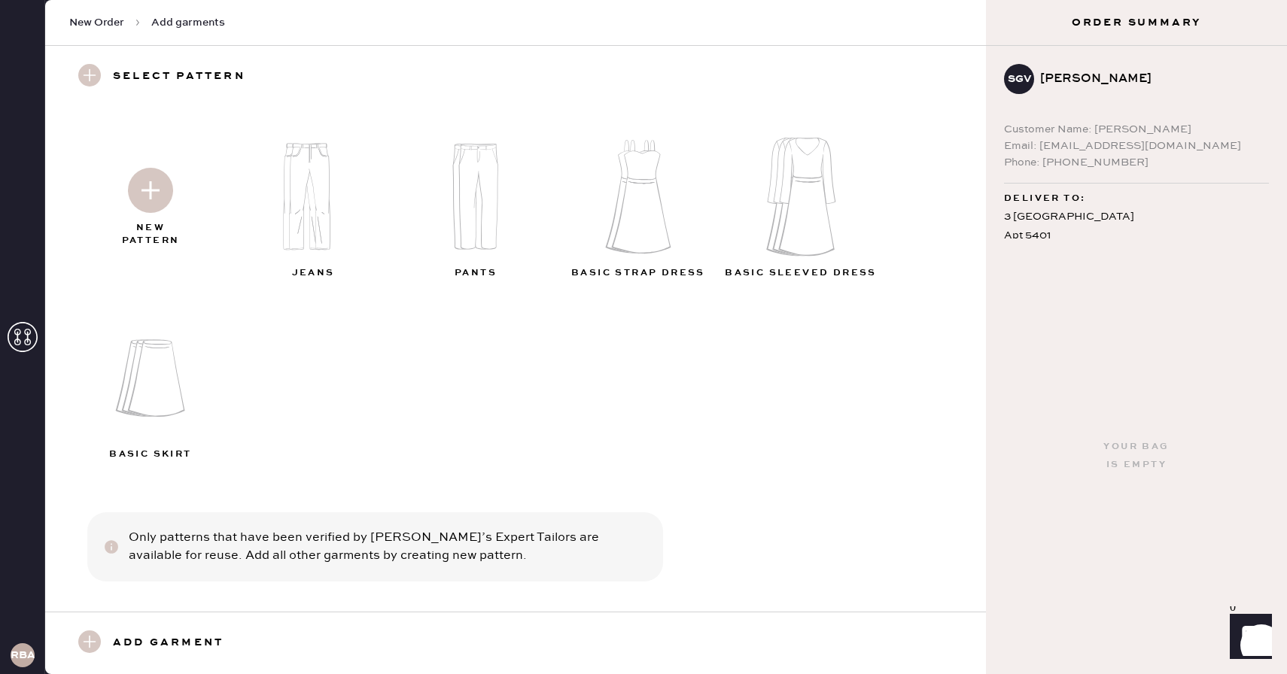
click at [649, 185] on img at bounding box center [641, 197] width 163 height 130
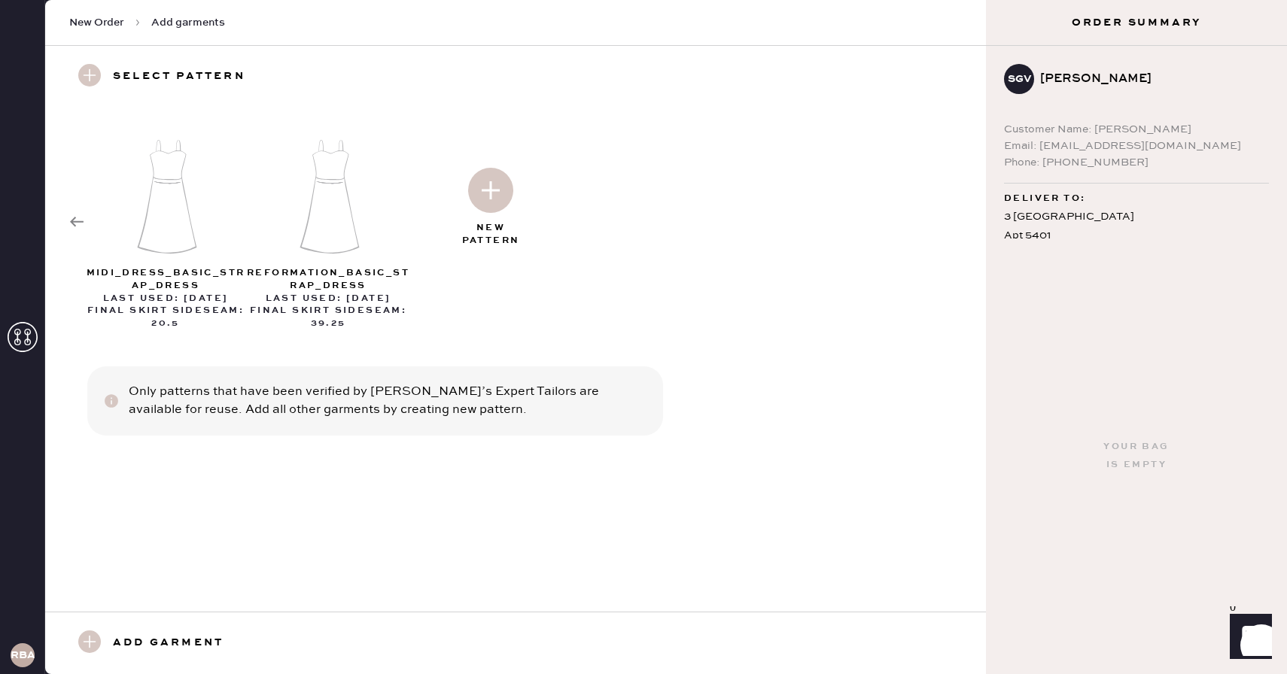
click at [506, 177] on img at bounding box center [490, 190] width 45 height 45
select select "6"
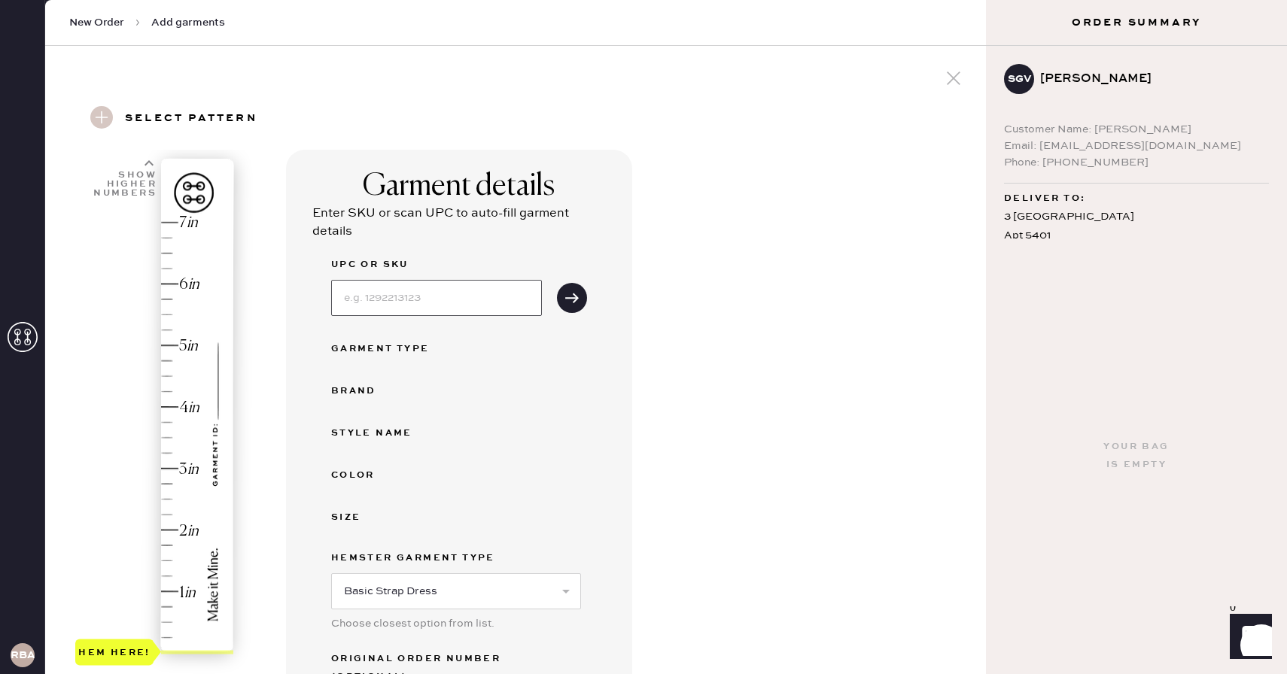
click at [406, 282] on input at bounding box center [436, 298] width 211 height 36
click at [664, 467] on div "Garment details Enter SKU or scan UPC to auto-fill garment details UPC or SKU G…" at bounding box center [630, 634] width 688 height 969
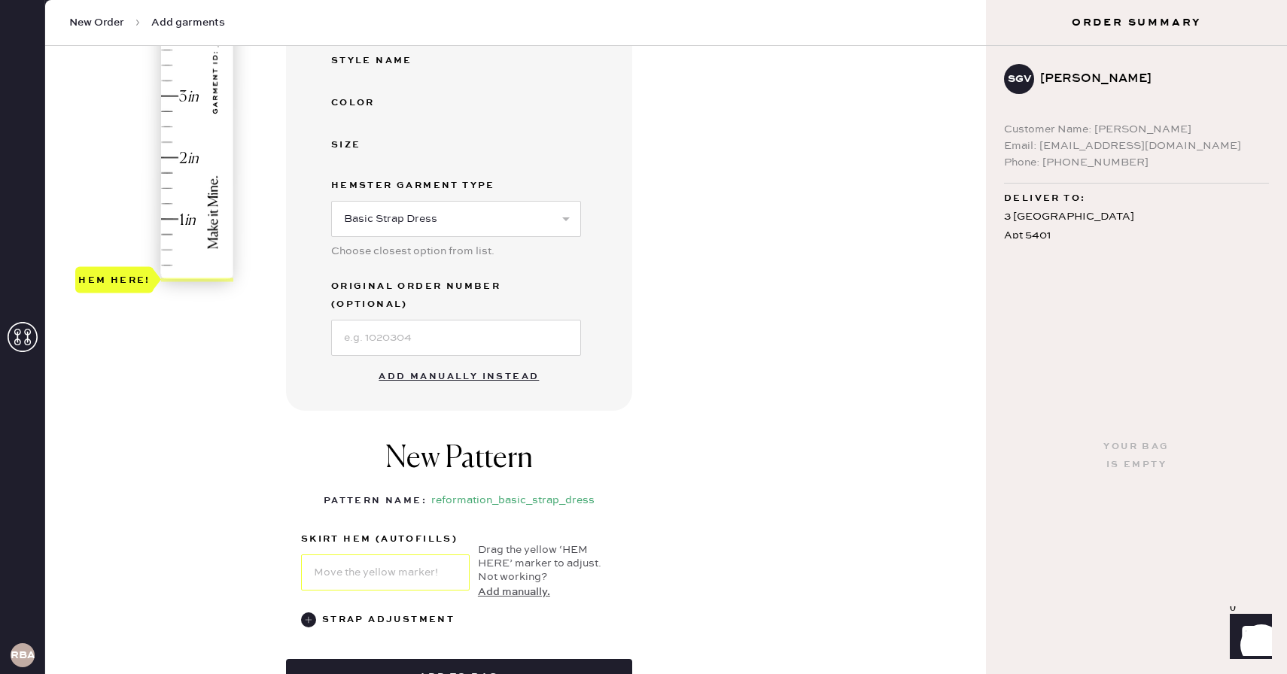
click at [435, 362] on button "Add manually instead" at bounding box center [458, 377] width 178 height 30
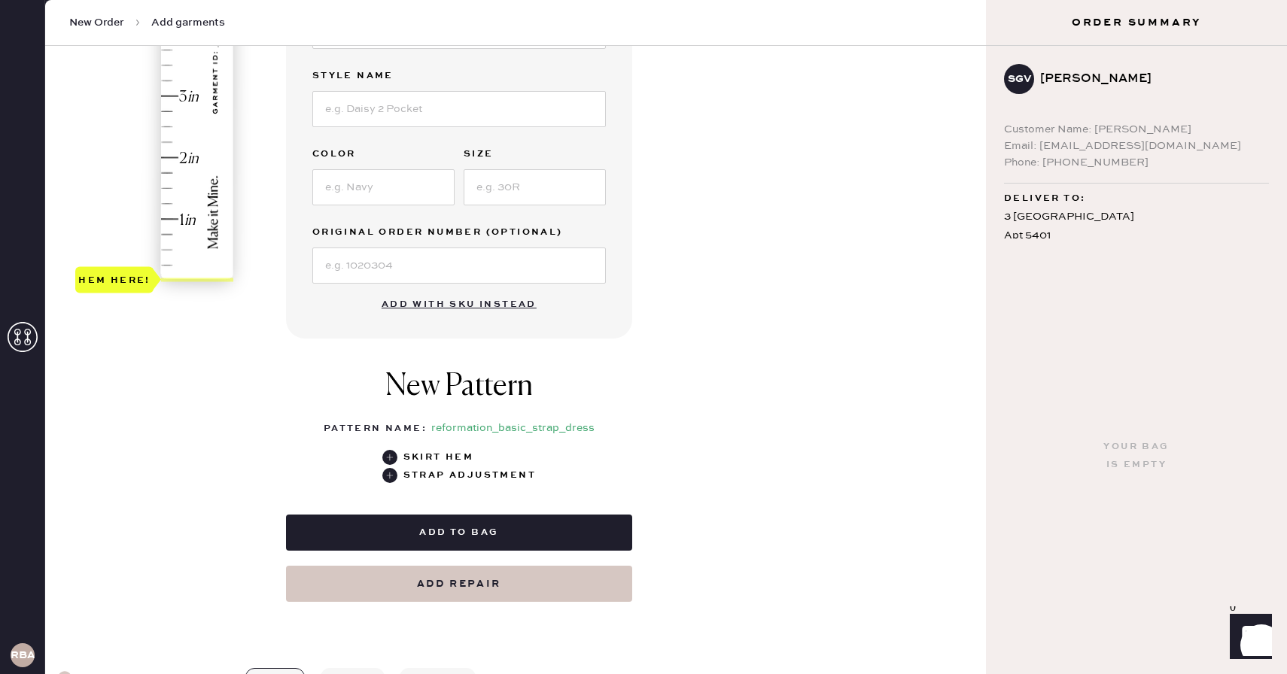
scroll to position [0, 0]
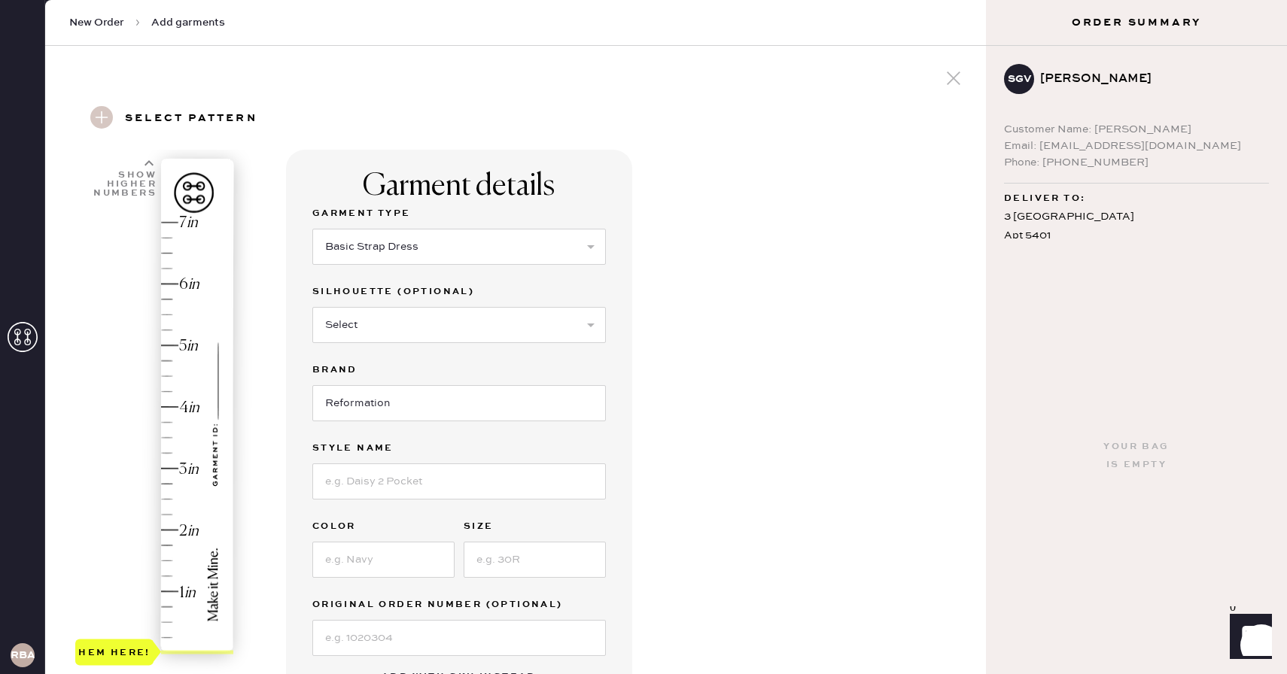
click at [184, 26] on span "Add garments" at bounding box center [188, 22] width 74 height 15
click at [339, 244] on select "Select Basic Skirt Jeans Leggings Pants Shorts Basic Sleeved Dress Basic Sleeve…" at bounding box center [458, 247] width 293 height 36
select select "20"
click at [312, 229] on select "Select Basic Skirt Jeans Leggings Pants Shorts Basic Sleeved Dress Basic Sleeve…" at bounding box center [458, 247] width 293 height 36
click at [391, 306] on div "Select Shorts Cropped Flare Boot Cut Straight Skinny Other" at bounding box center [458, 323] width 293 height 39
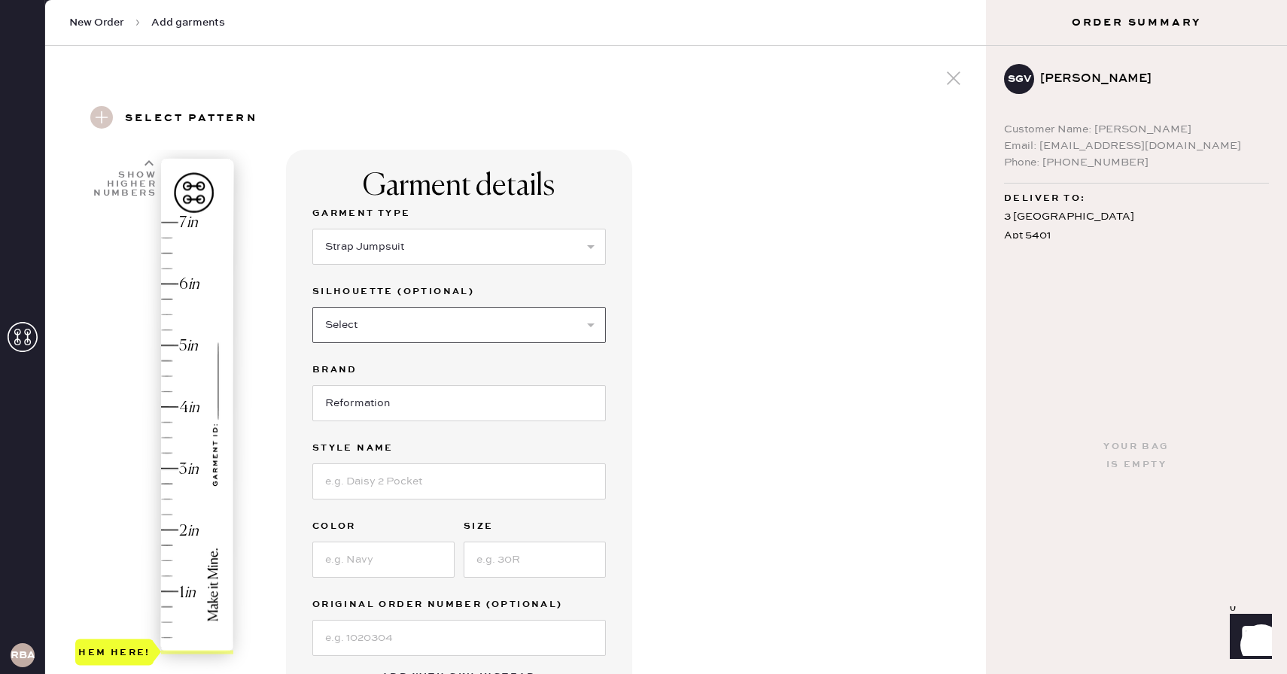
click at [383, 309] on select "Select Shorts Cropped Flare Boot Cut Straight Skinny Other" at bounding box center [458, 325] width 293 height 36
click at [312, 307] on select "Select Shorts Cropped Flare Boot Cut Straight Skinny Other" at bounding box center [458, 325] width 293 height 36
click at [359, 407] on input at bounding box center [458, 403] width 293 height 36
click at [355, 392] on input at bounding box center [458, 403] width 293 height 36
click at [758, 398] on div "Garment details Garment Type Select Basic Skirt Jeans Leggings Pants Shorts Bas…" at bounding box center [630, 637] width 688 height 975
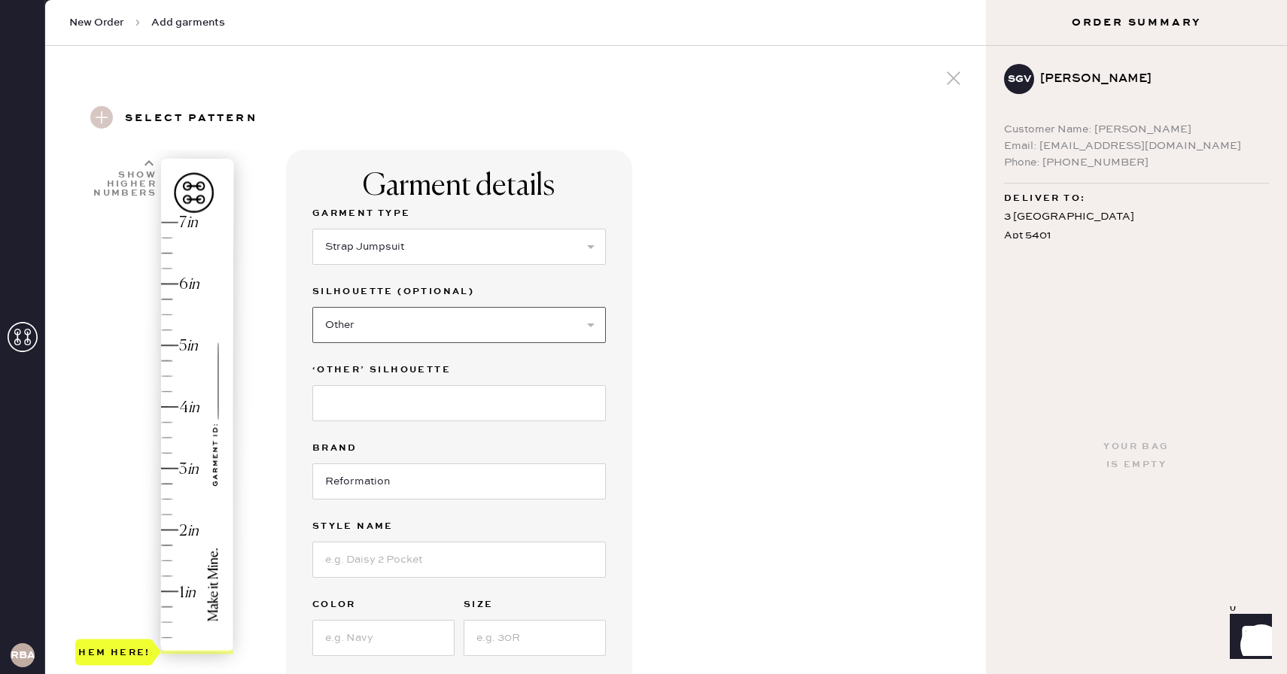
click at [478, 317] on select "Select Shorts Cropped Flare Boot Cut Straight Skinny Other" at bounding box center [458, 325] width 293 height 36
select select "62"
click at [312, 307] on select "Select Shorts Cropped Flare Boot Cut Straight Skinny Other" at bounding box center [458, 325] width 293 height 36
click at [382, 484] on input at bounding box center [458, 482] width 293 height 36
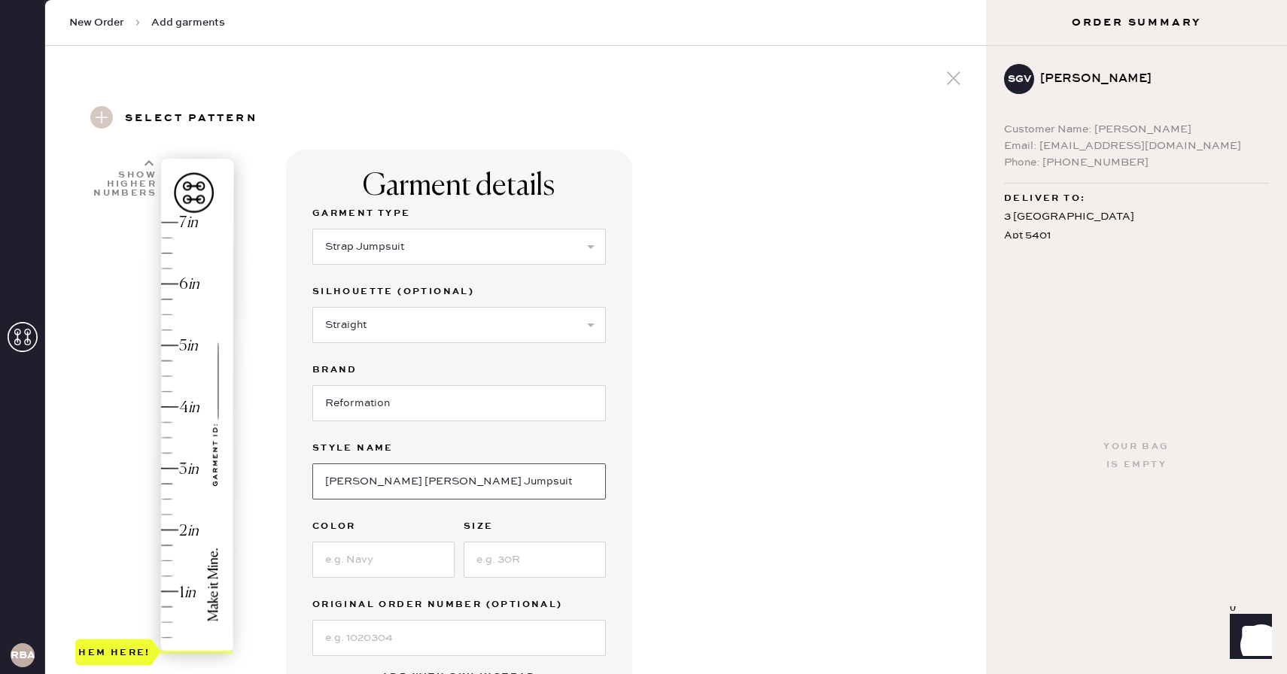
click at [413, 482] on input "[PERSON_NAME] [PERSON_NAME] Jumpsuit" at bounding box center [458, 482] width 293 height 36
type input "[PERSON_NAME] Denim Jumpsuit"
click at [366, 531] on label "Color" at bounding box center [383, 527] width 142 height 18
click at [351, 558] on input at bounding box center [383, 560] width 142 height 36
click at [348, 558] on input "MA" at bounding box center [383, 560] width 142 height 36
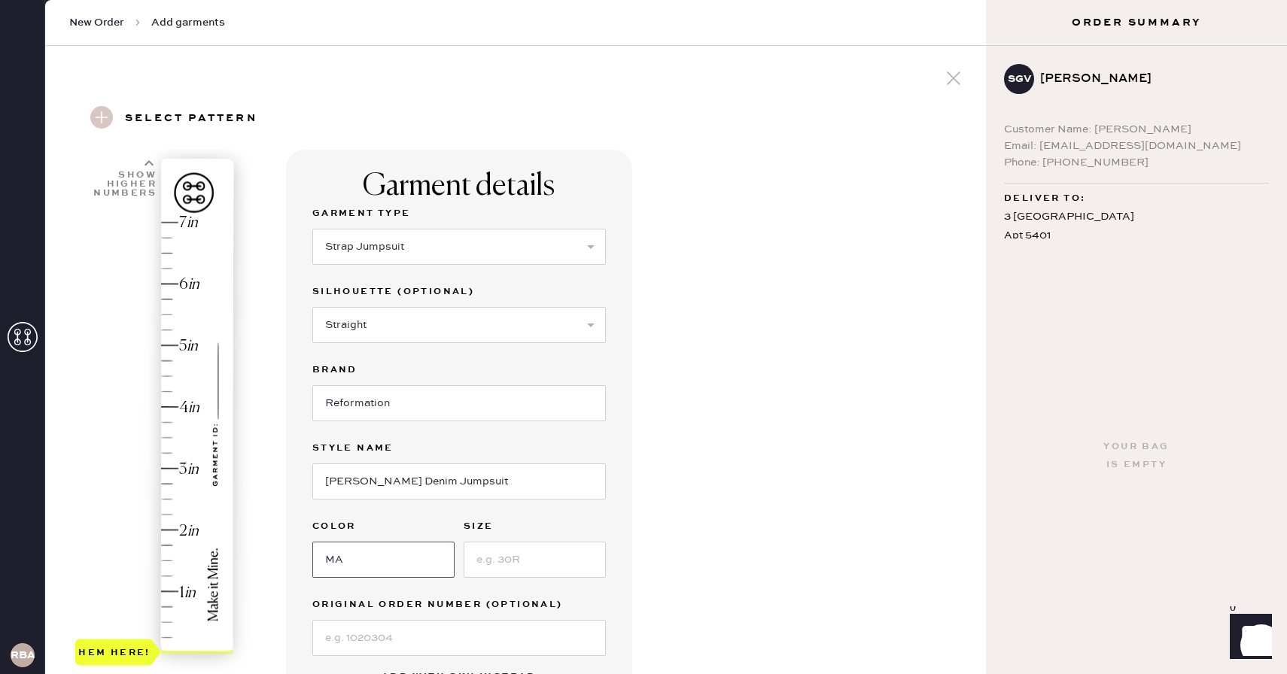
type input "M"
type input "a"
type input "[PERSON_NAME]"
click at [491, 573] on input at bounding box center [535, 560] width 142 height 36
type input "6"
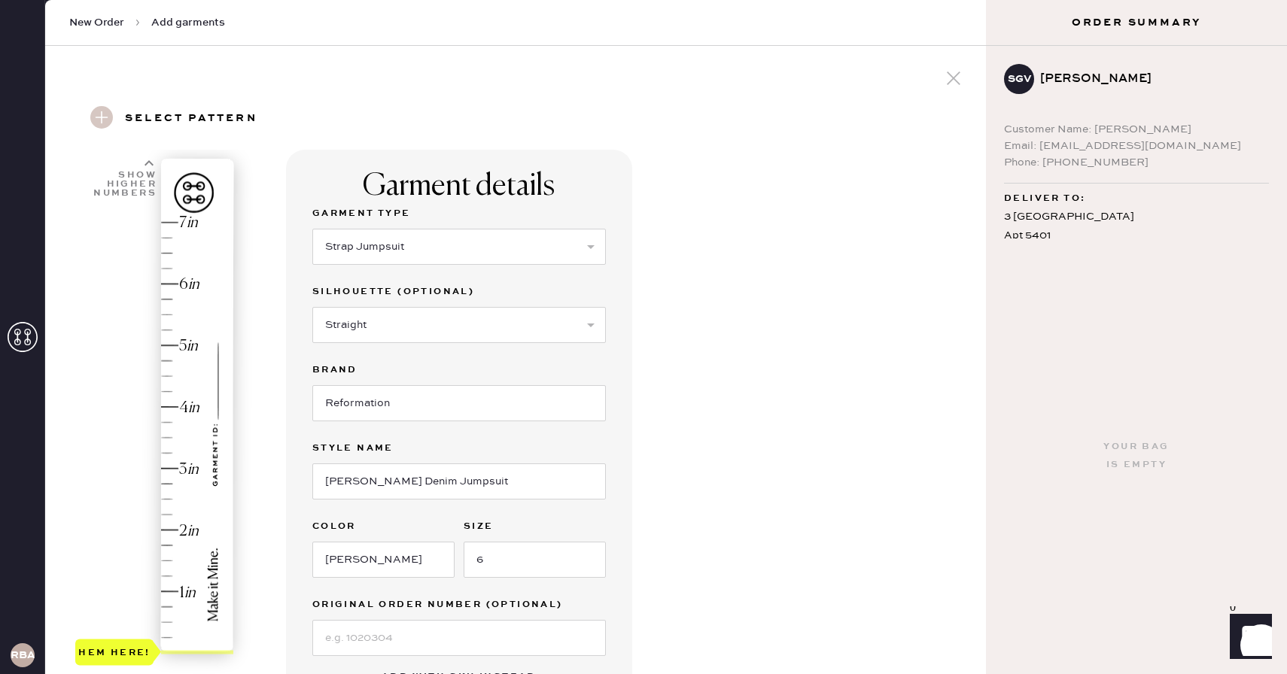
click at [609, 522] on div "Garment details Garment Type Select Basic Skirt Jeans Leggings Pants Shorts Bas…" at bounding box center [459, 430] width 346 height 561
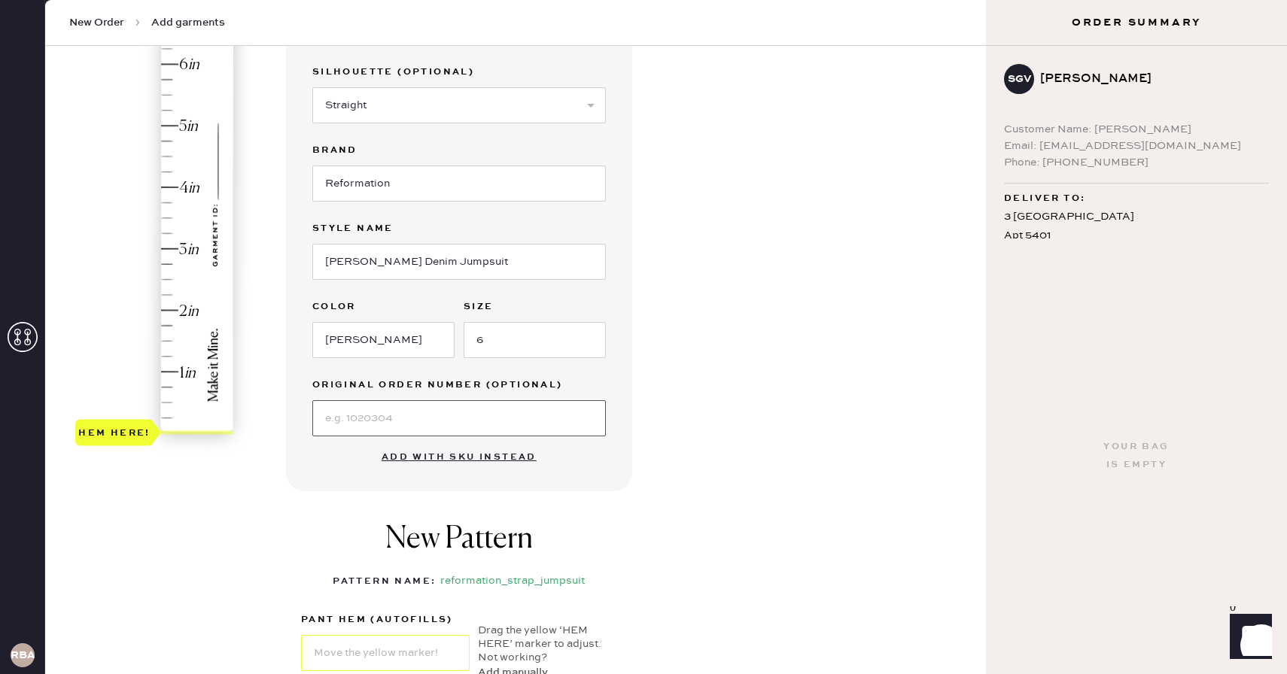
click at [430, 414] on input at bounding box center [458, 418] width 293 height 36
type input "3"
click at [159, 254] on div "Hem here!" at bounding box center [155, 218] width 160 height 444
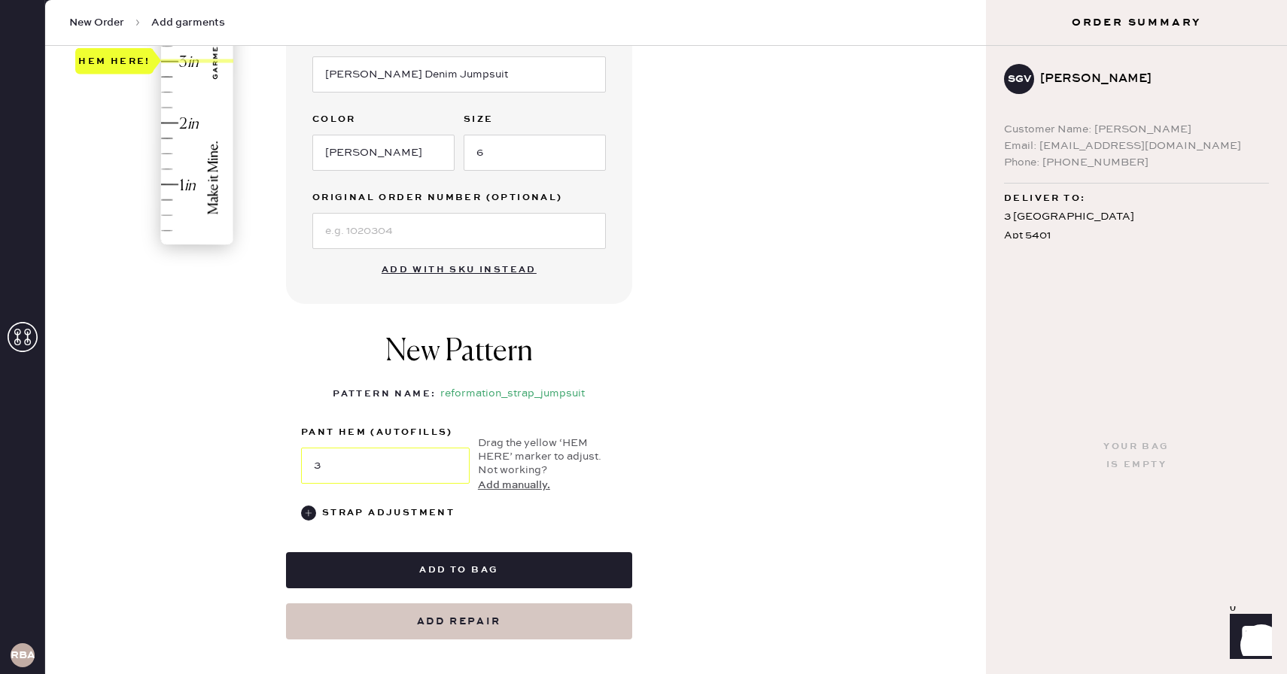
scroll to position [409, 0]
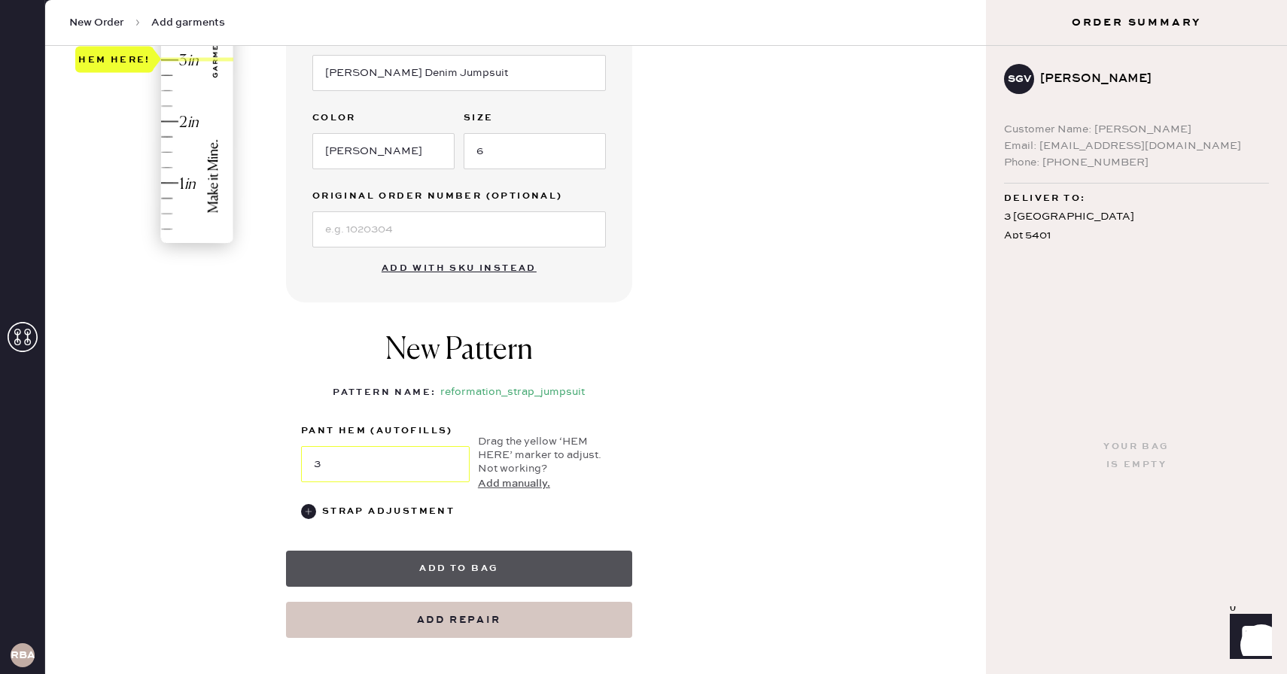
click at [406, 562] on button "Add to bag" at bounding box center [459, 569] width 346 height 36
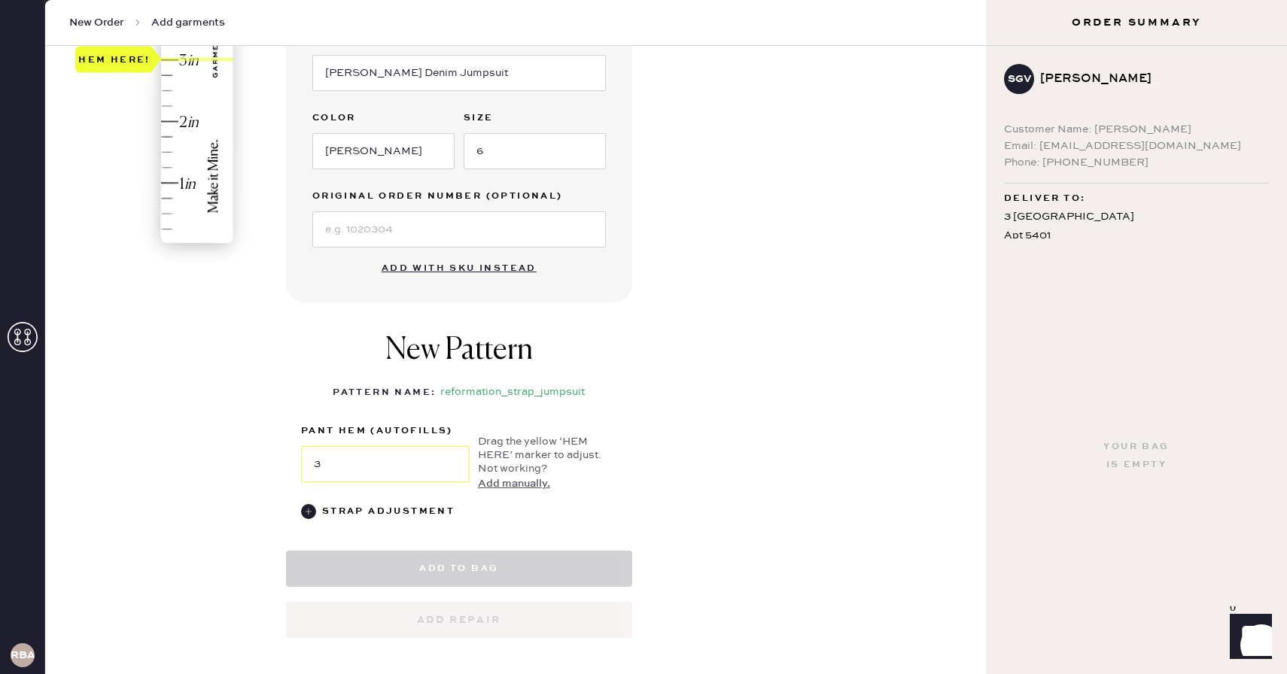
select select "20"
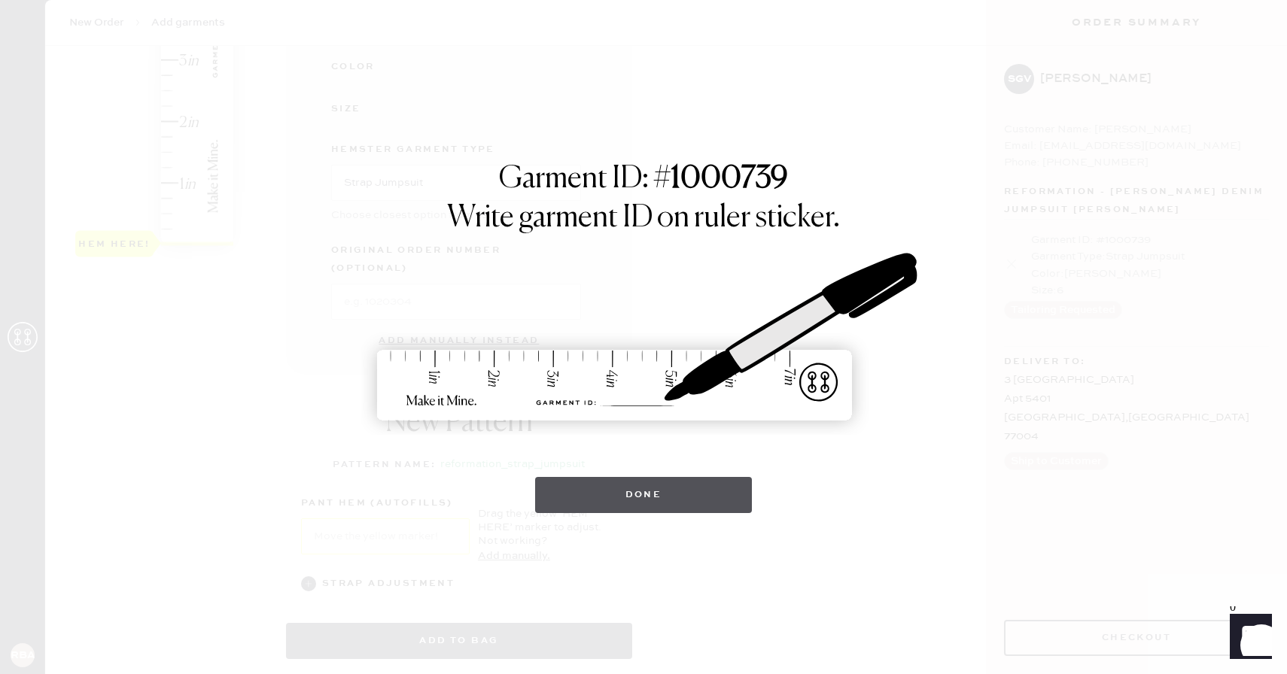
click at [622, 483] on button "Done" at bounding box center [643, 495] width 217 height 36
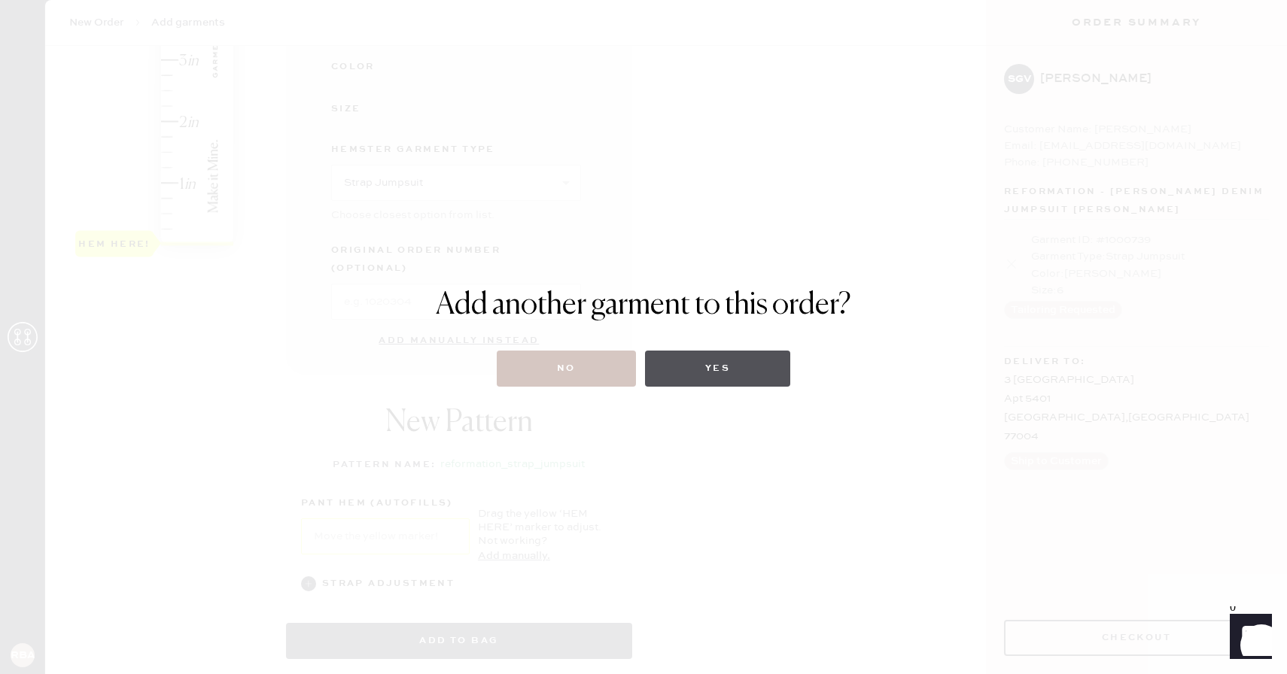
click at [708, 372] on button "Yes" at bounding box center [717, 369] width 145 height 36
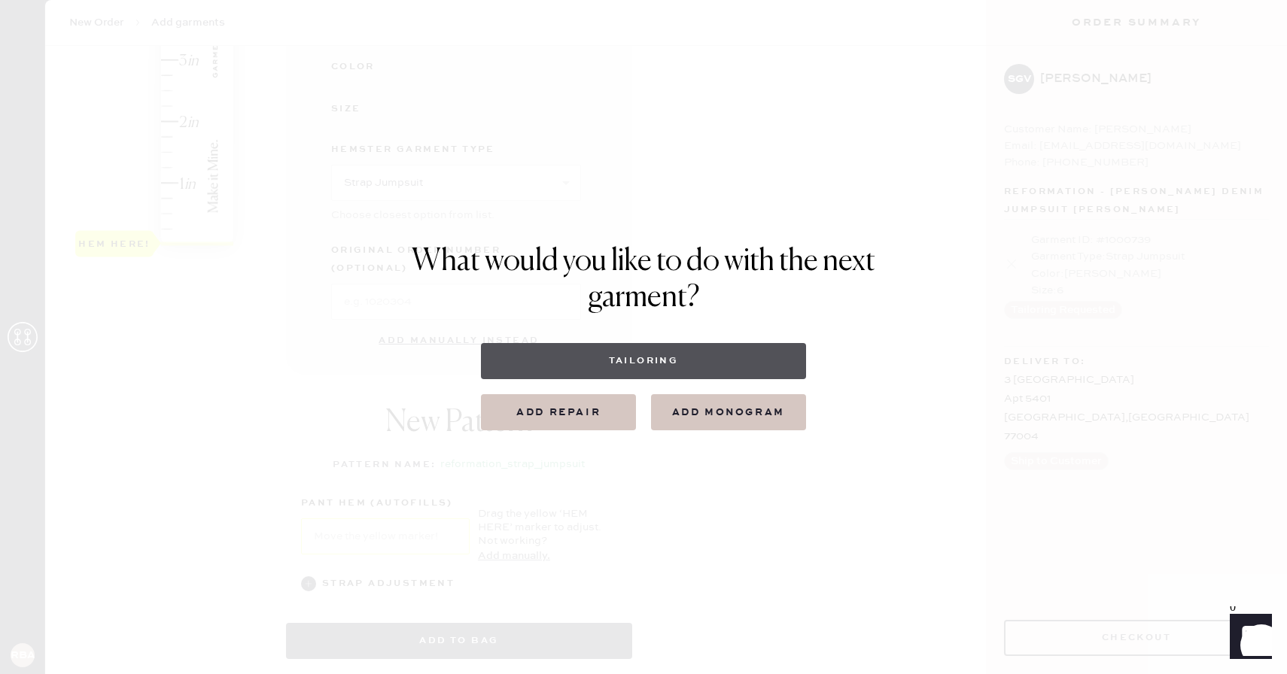
click at [629, 372] on button "Tailoring" at bounding box center [643, 361] width 324 height 36
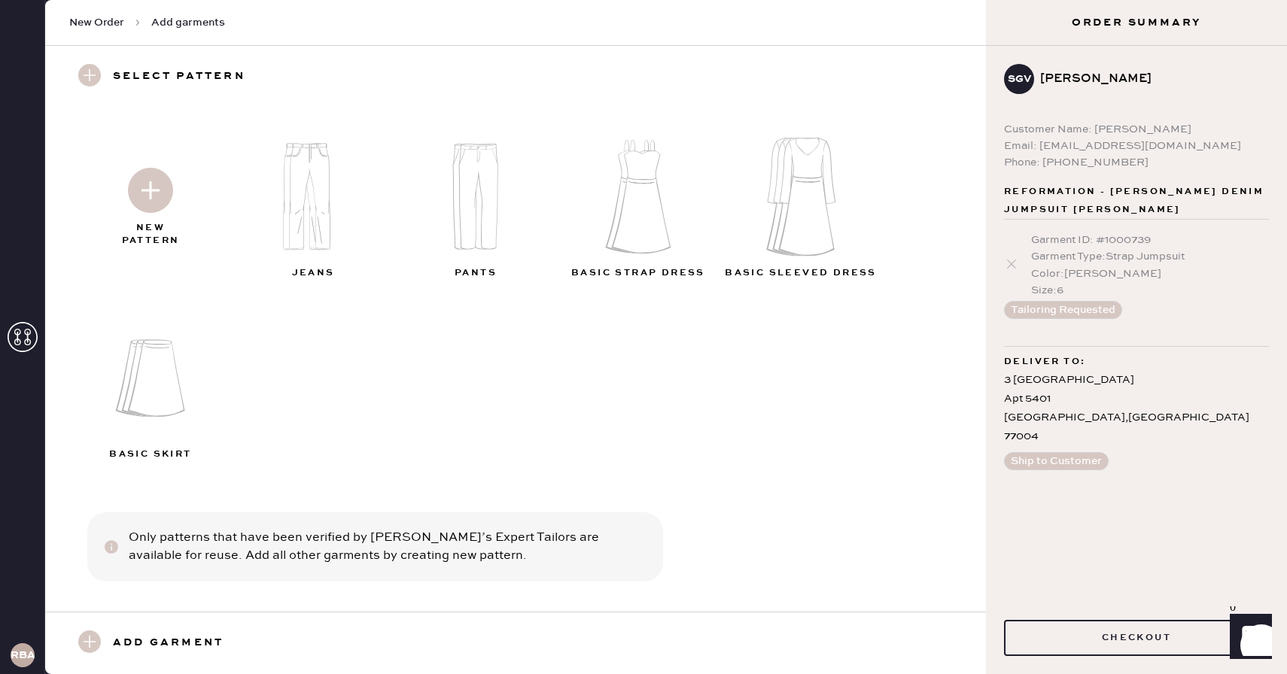
click at [627, 193] on img at bounding box center [641, 197] width 163 height 130
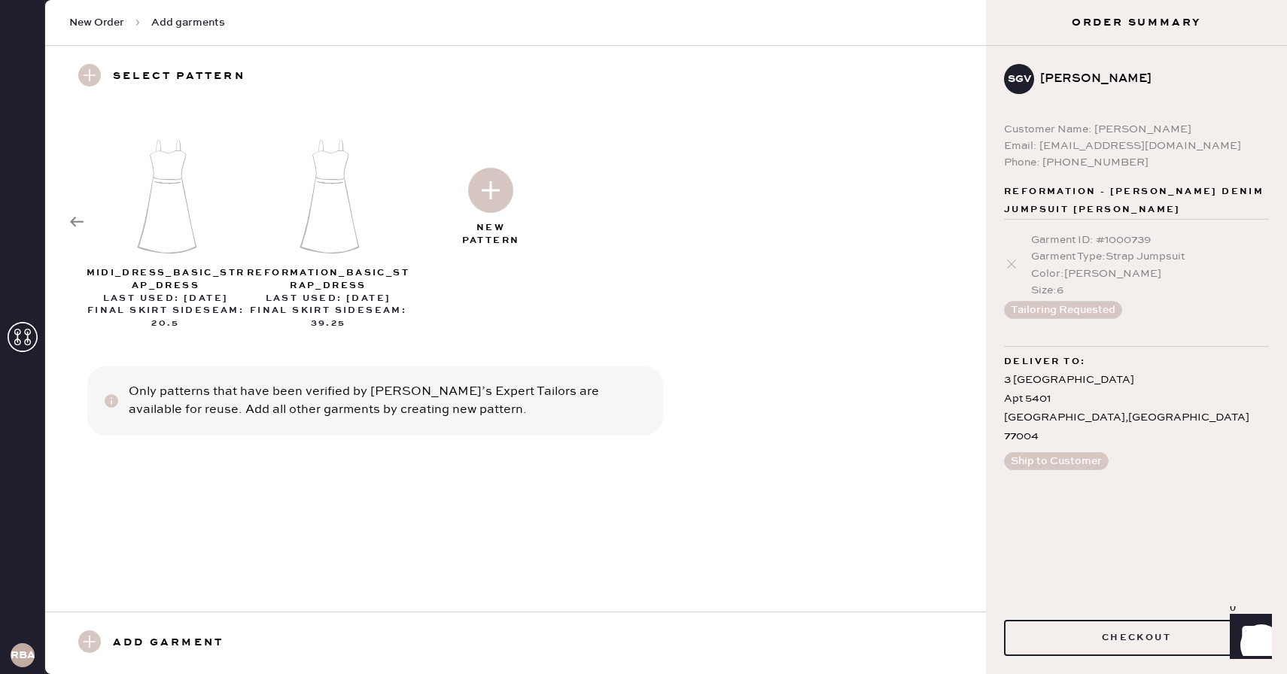
click at [489, 182] on img at bounding box center [490, 190] width 45 height 45
select select "6"
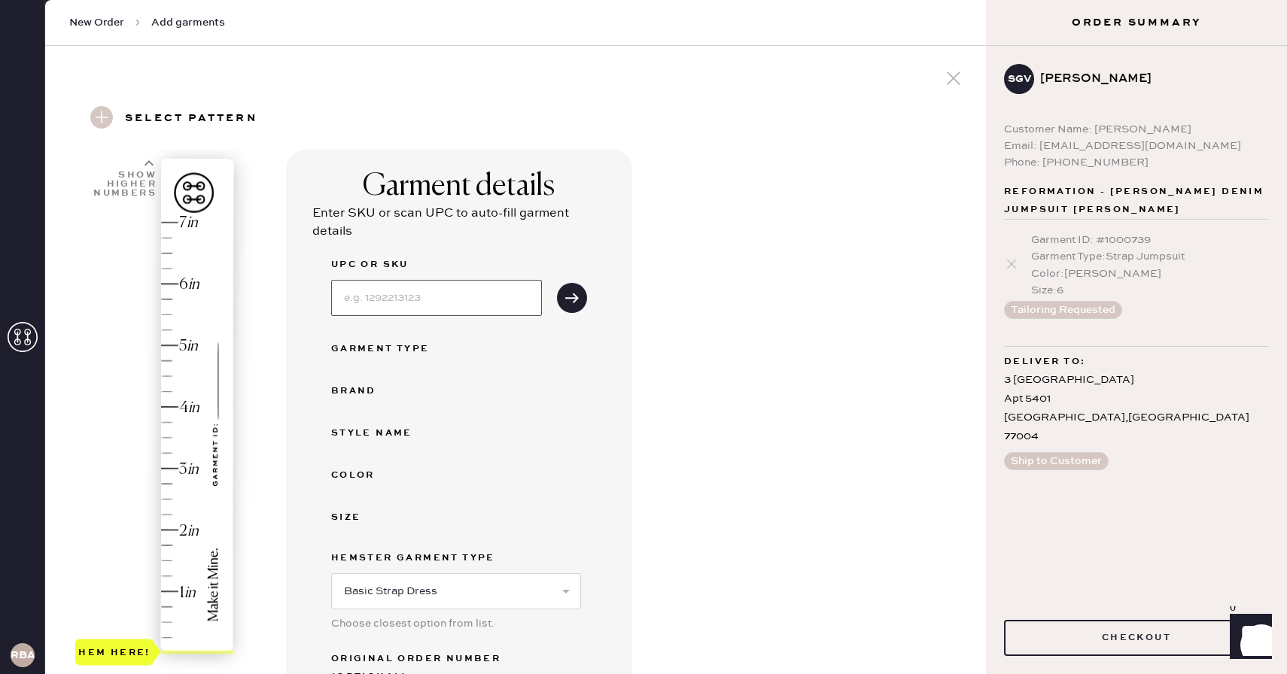
click at [381, 307] on input at bounding box center [436, 298] width 211 height 36
type input "P"
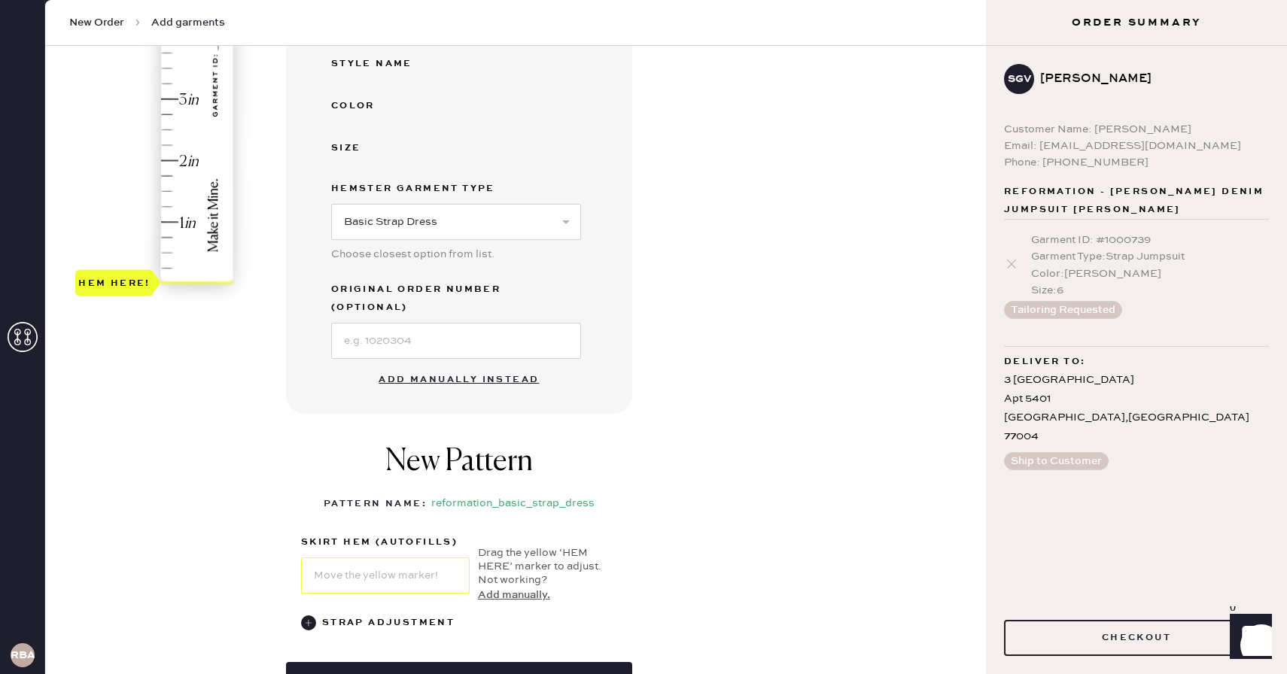
click at [421, 365] on button "Add manually instead" at bounding box center [458, 380] width 178 height 30
select select "6"
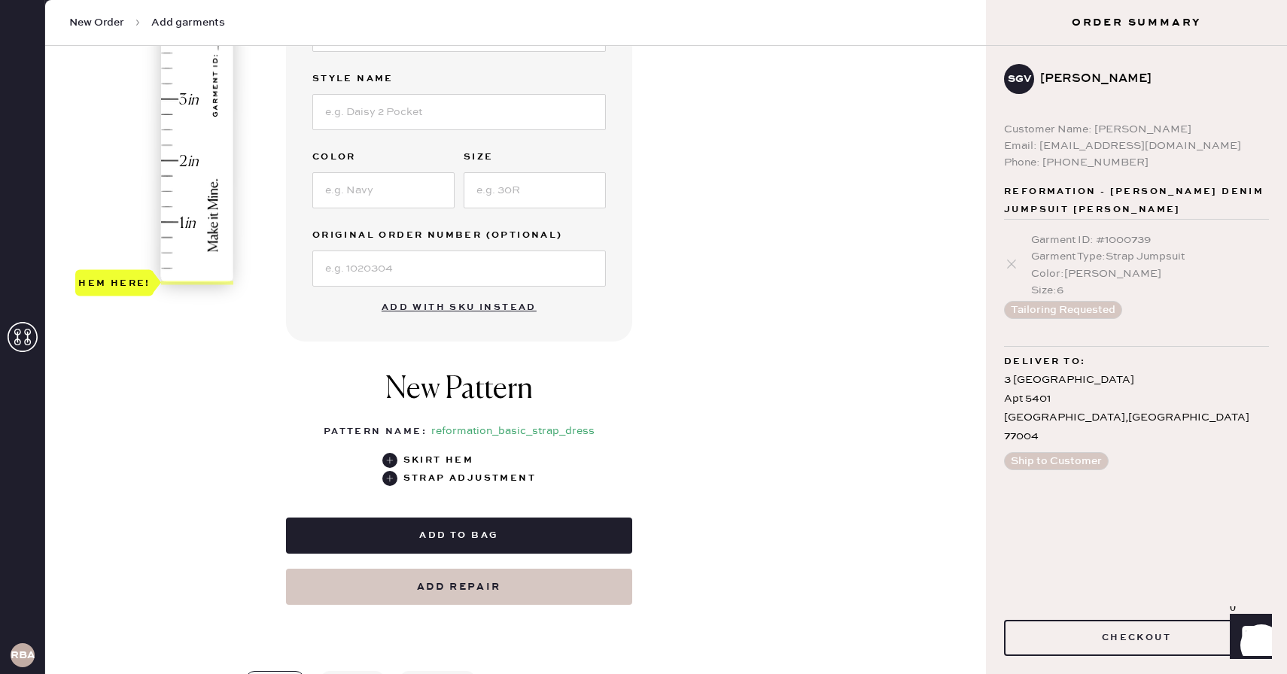
scroll to position [0, 0]
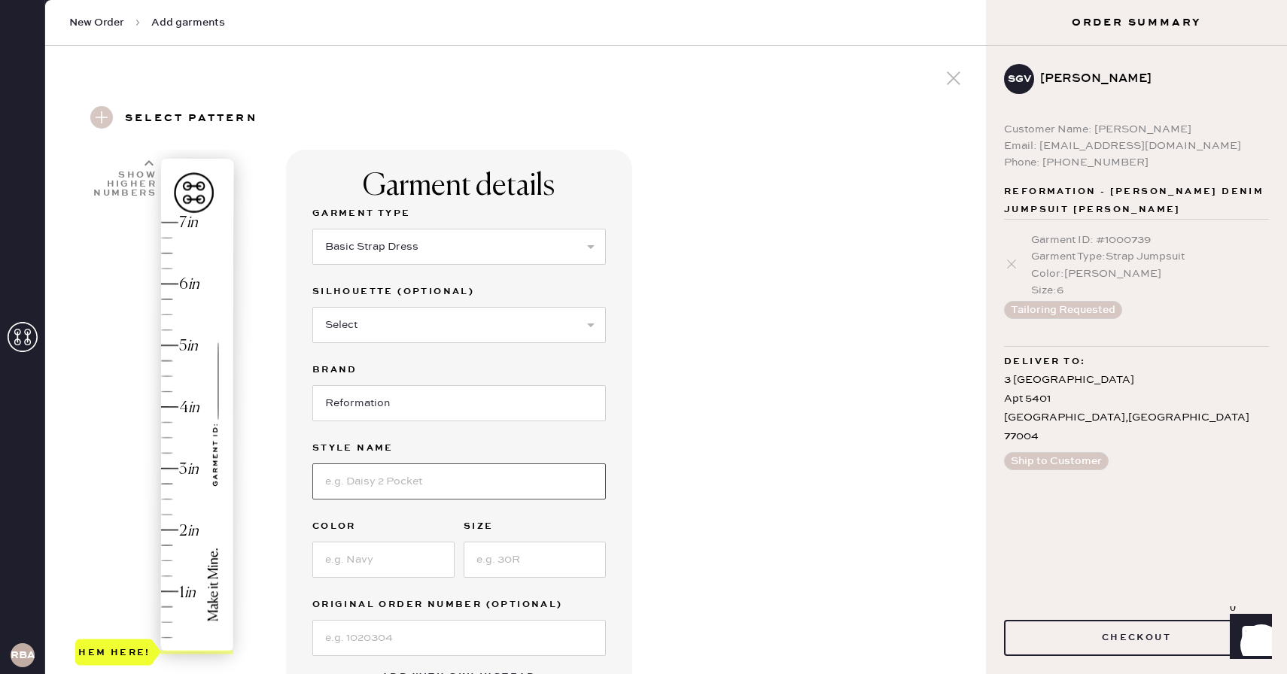
click at [400, 474] on input at bounding box center [458, 482] width 293 height 36
type input "[PERSON_NAME]"
click at [364, 573] on input at bounding box center [383, 560] width 142 height 36
type input "Sunshine"
click at [509, 560] on input at bounding box center [535, 560] width 142 height 36
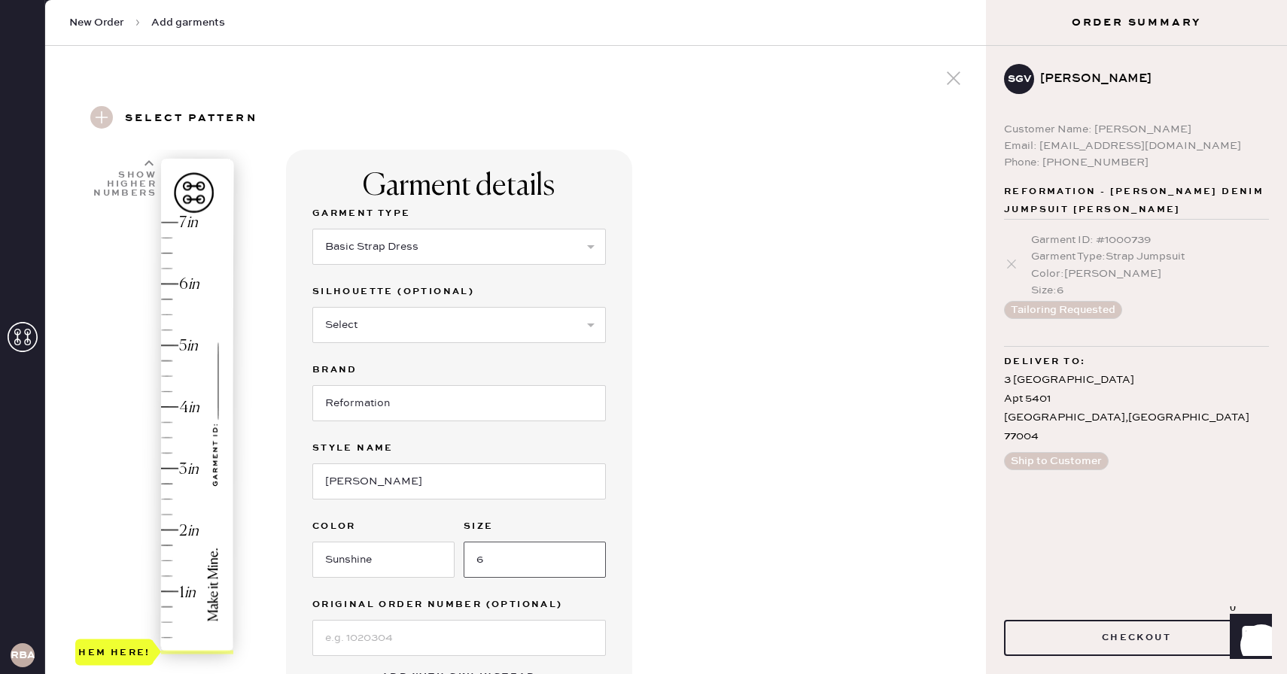
type input "6"
click at [420, 513] on div "Garment Type Select Basic Skirt Jeans Leggings Pants Shorts Basic Sleeved Dress…" at bounding box center [458, 431] width 293 height 452
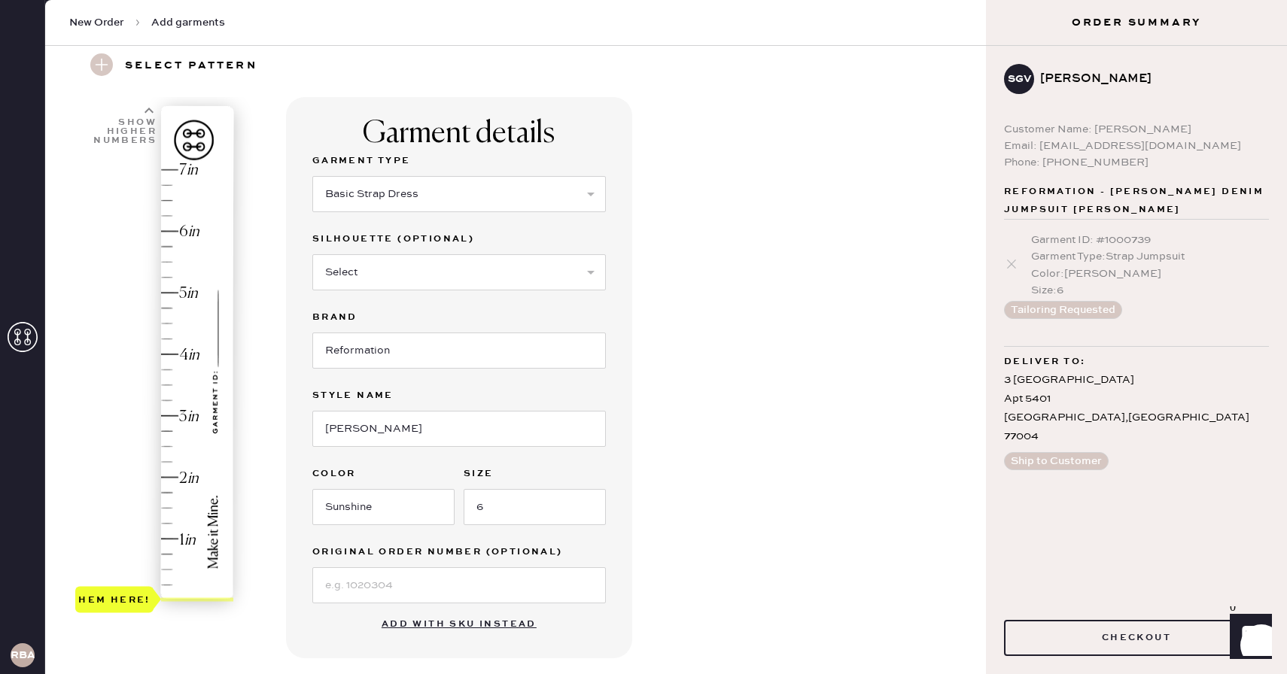
scroll to position [53, 0]
click at [397, 275] on select "Select Maxi Dress Midi Dress Mini Dress Other" at bounding box center [458, 272] width 293 height 36
select select "38"
click at [312, 254] on select "Select Maxi Dress Midi Dress Mini Dress Other" at bounding box center [458, 272] width 293 height 36
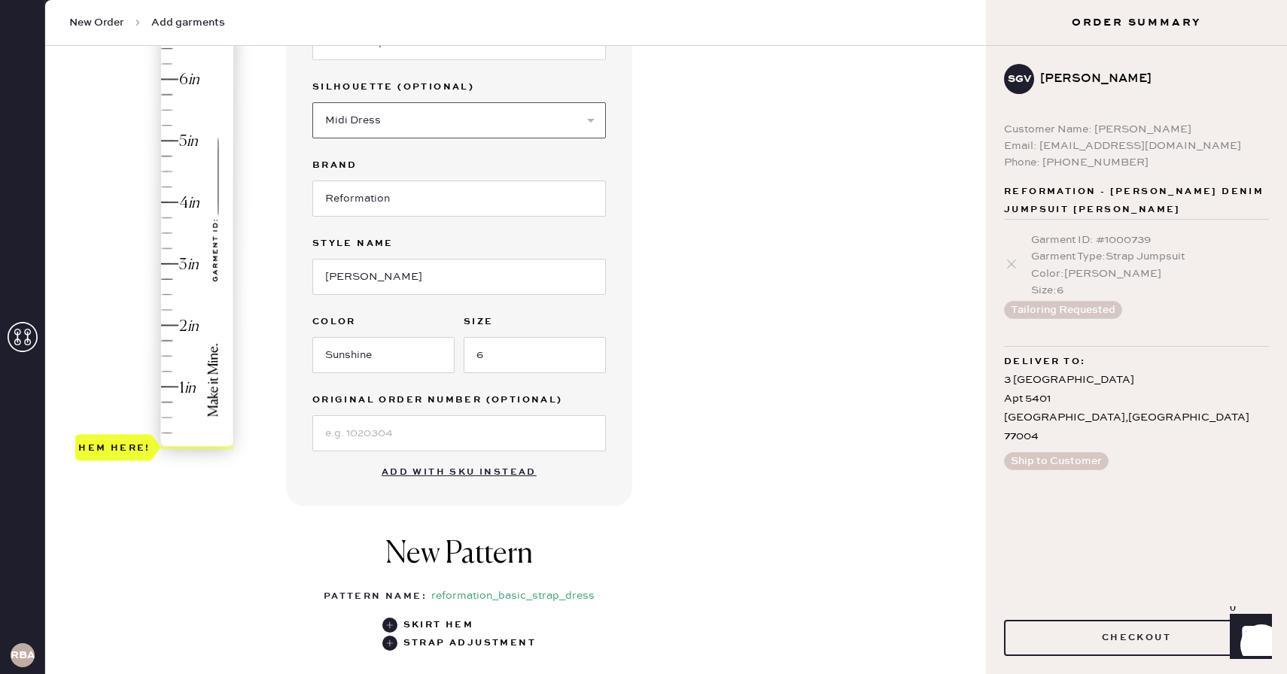
scroll to position [205, 0]
click at [412, 439] on input at bounding box center [458, 433] width 293 height 36
click at [287, 485] on div "Garment details Garment Type Select Basic Skirt Jeans Leggings Pants Shorts Bas…" at bounding box center [459, 224] width 346 height 561
click at [185, 269] on div "Hem here!" at bounding box center [155, 233] width 160 height 444
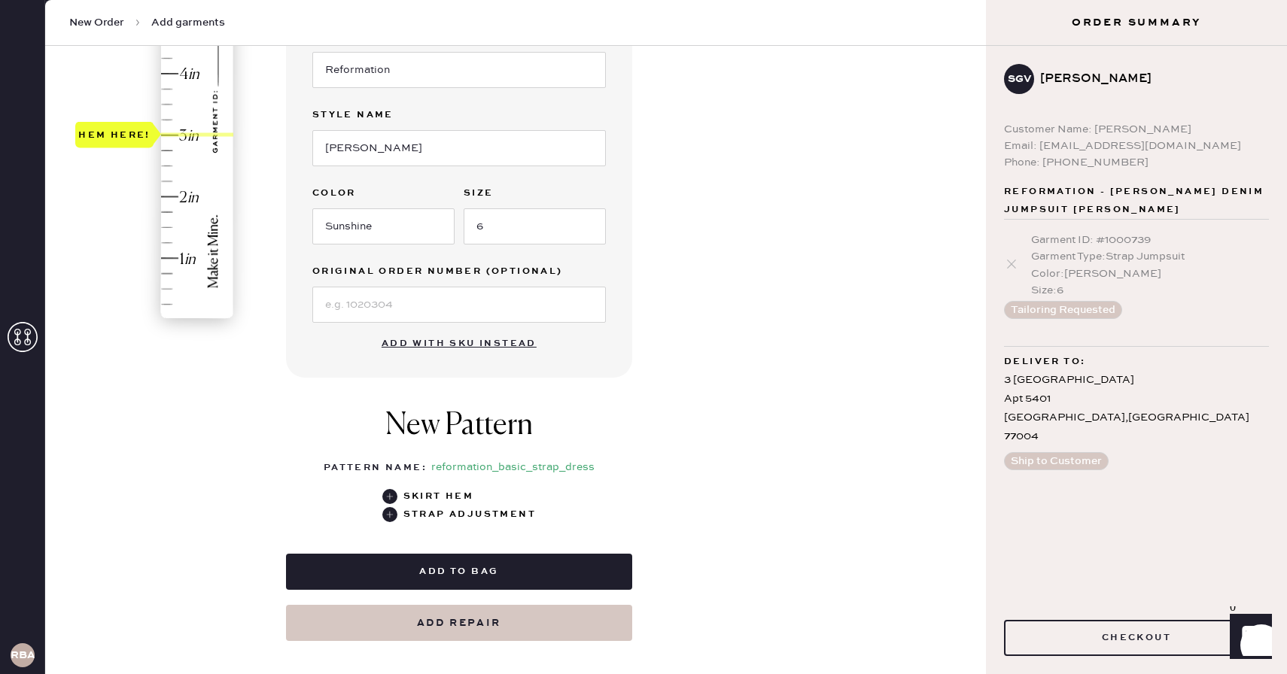
scroll to position [520, 0]
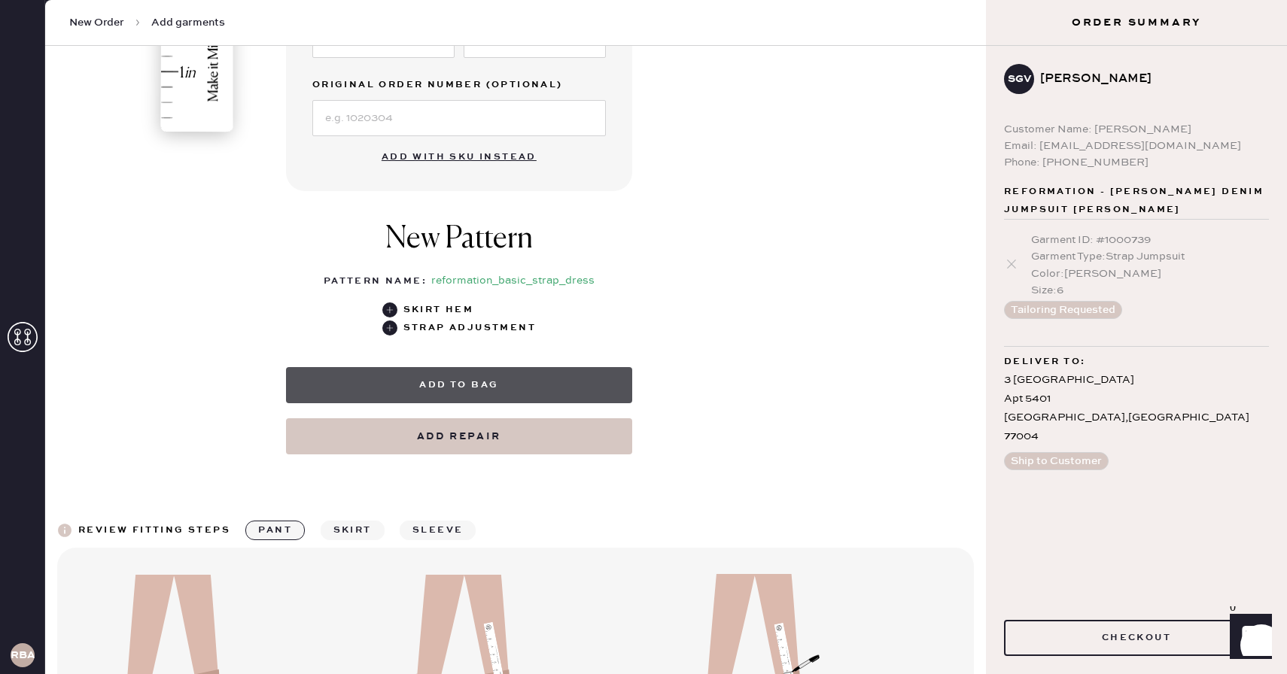
click at [489, 401] on button "Add to bag" at bounding box center [459, 385] width 346 height 36
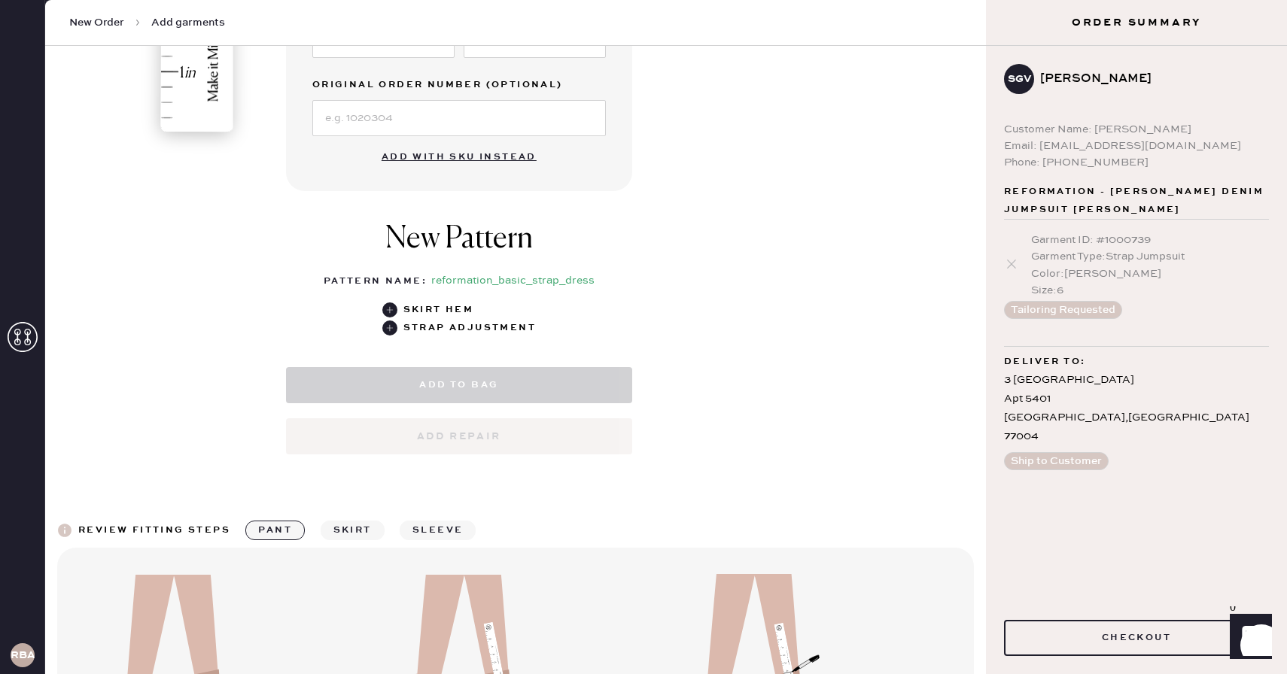
select select "6"
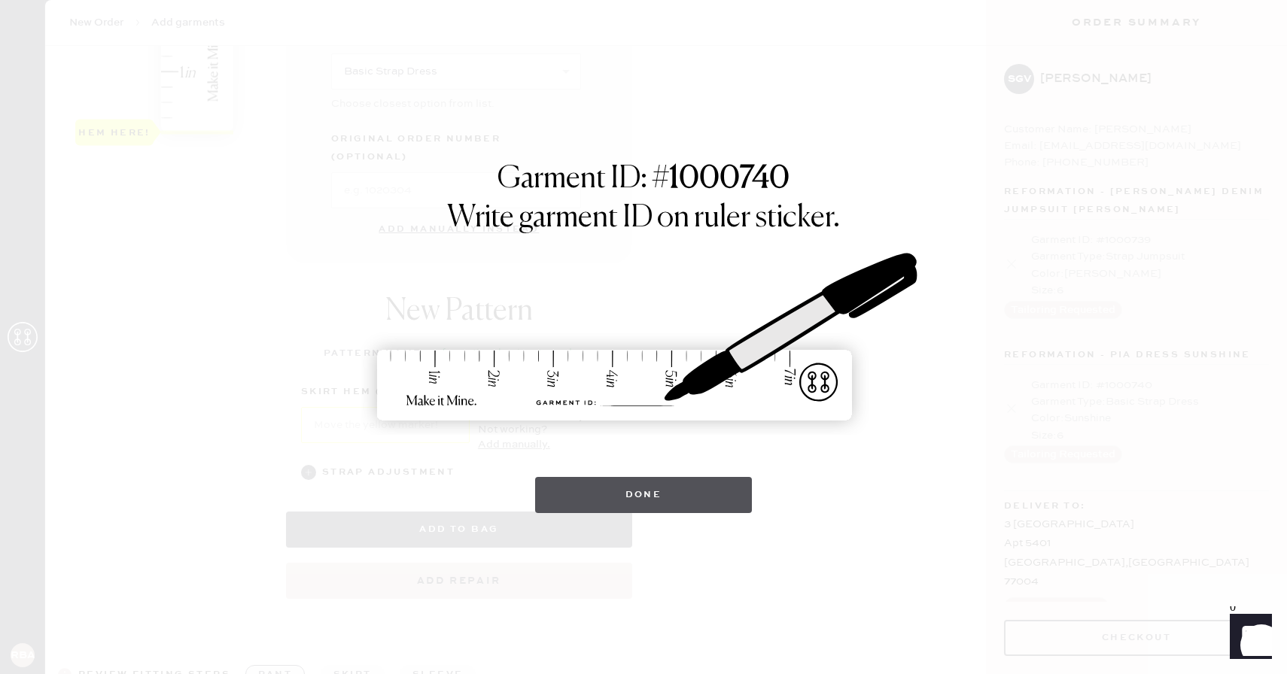
click at [636, 478] on button "Done" at bounding box center [643, 495] width 217 height 36
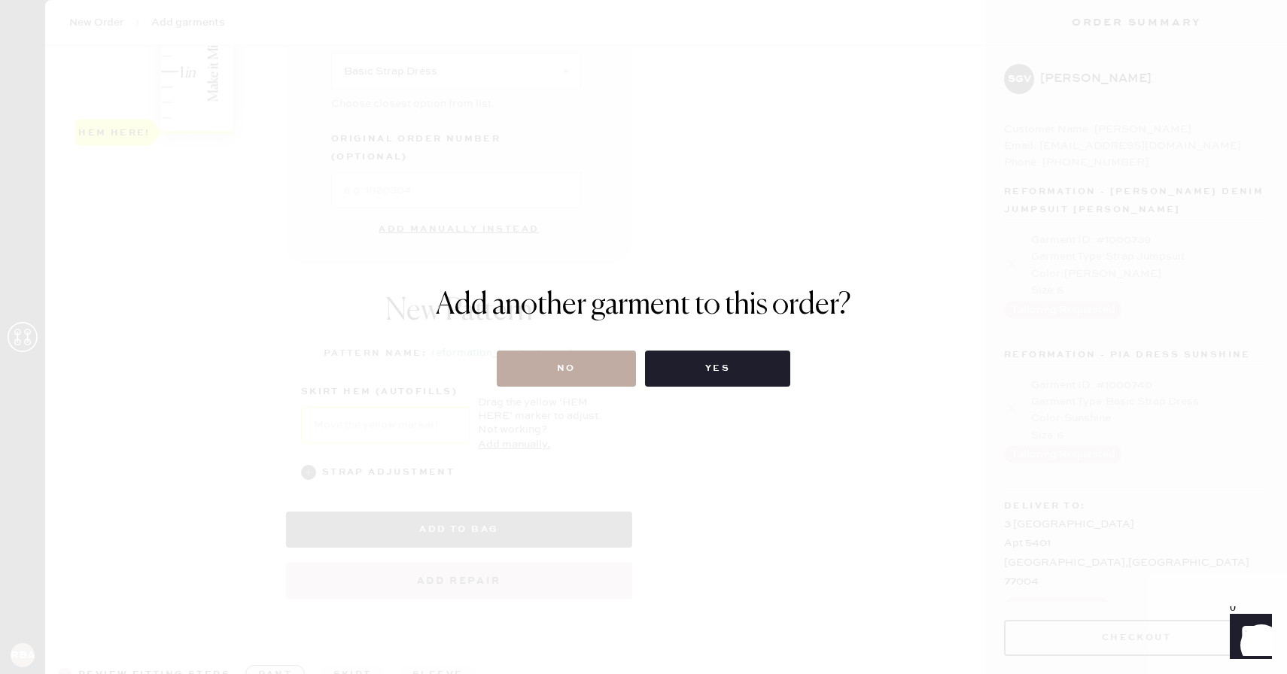
click at [588, 363] on button "No" at bounding box center [566, 369] width 139 height 36
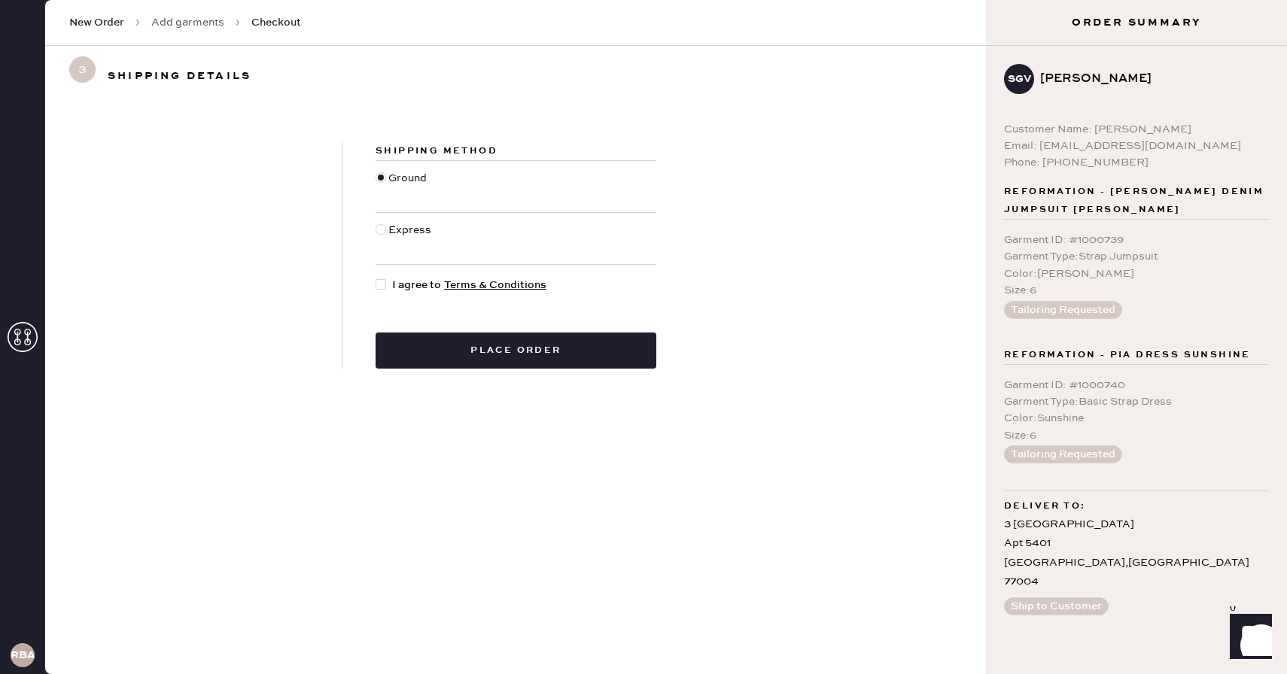
click at [373, 274] on div "Shipping Method Ground Express I agree to Terms & Conditions Place order" at bounding box center [515, 255] width 347 height 227
click at [382, 283] on div at bounding box center [381, 284] width 11 height 11
click at [376, 278] on input "I agree to Terms & Conditions" at bounding box center [376, 277] width 1 height 1
checkbox input "true"
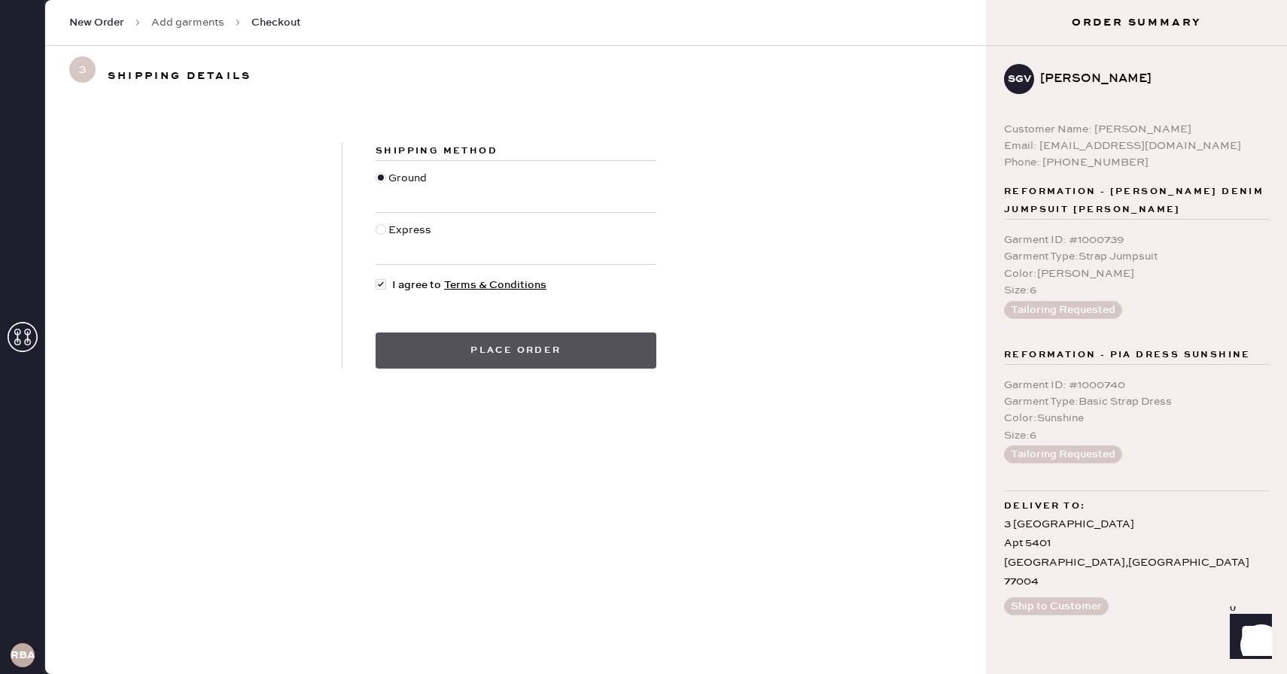
click at [421, 347] on button "Place order" at bounding box center [516, 351] width 281 height 36
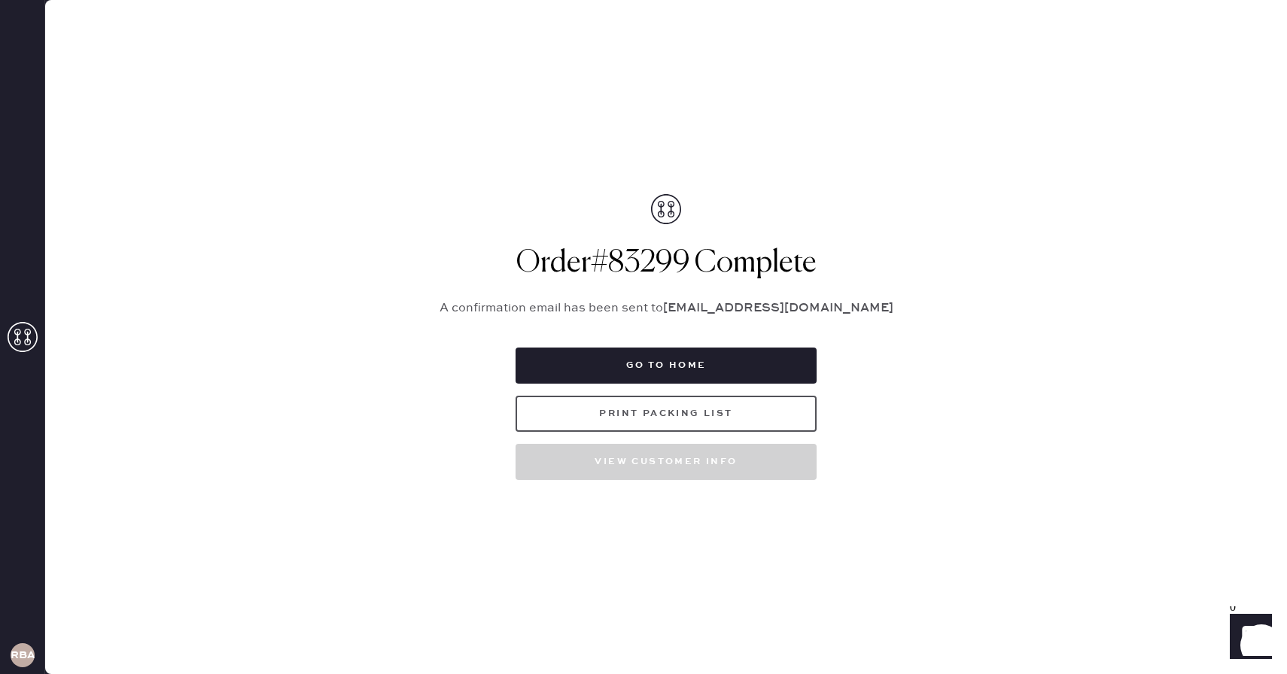
click at [622, 419] on button "Print Packing List" at bounding box center [665, 414] width 301 height 36
click at [759, 407] on button "Print Packing List" at bounding box center [665, 414] width 301 height 36
